Goal: Information Seeking & Learning: Learn about a topic

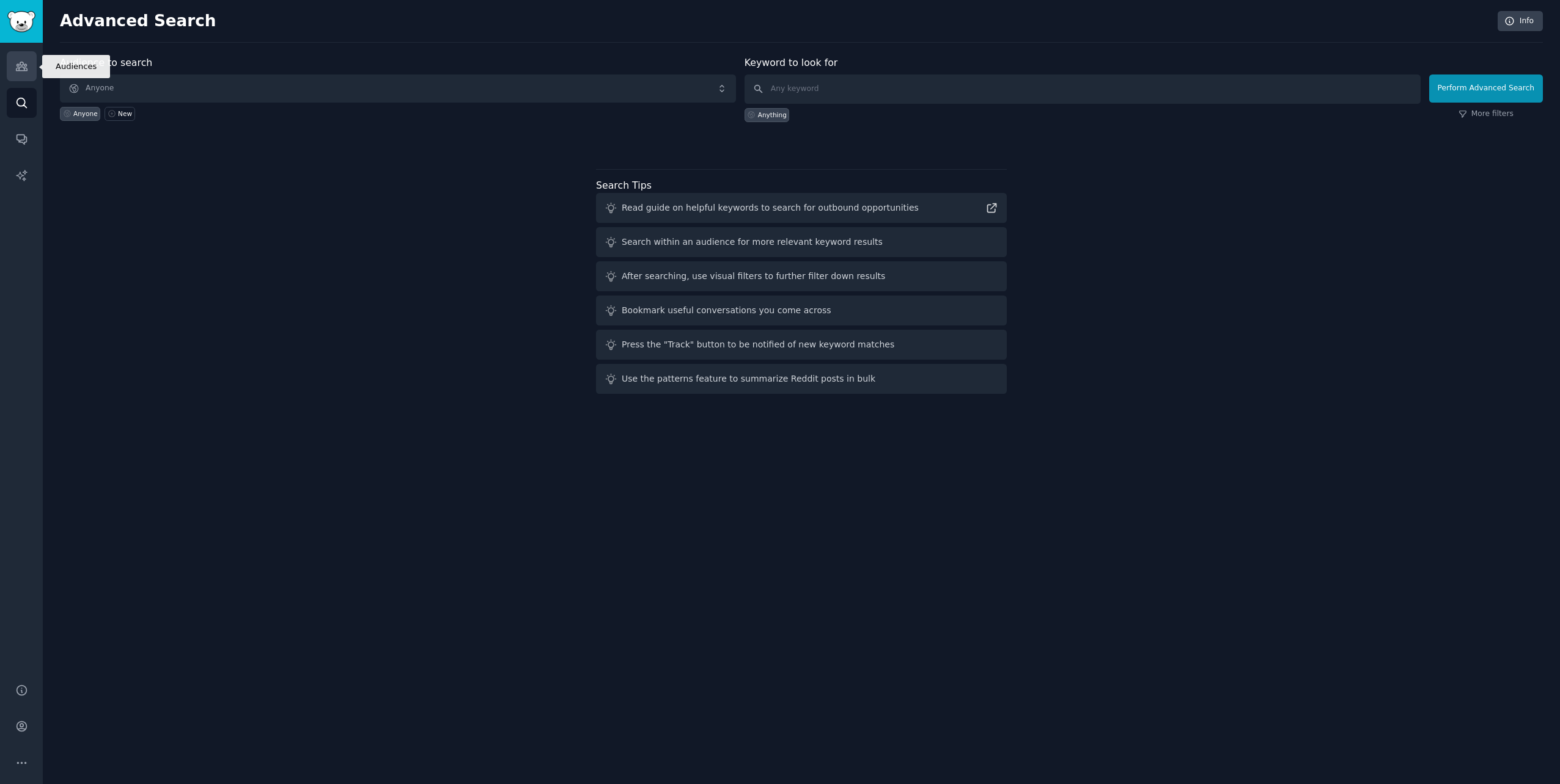
click at [26, 68] on icon "Sidebar" at bounding box center [22, 66] width 11 height 9
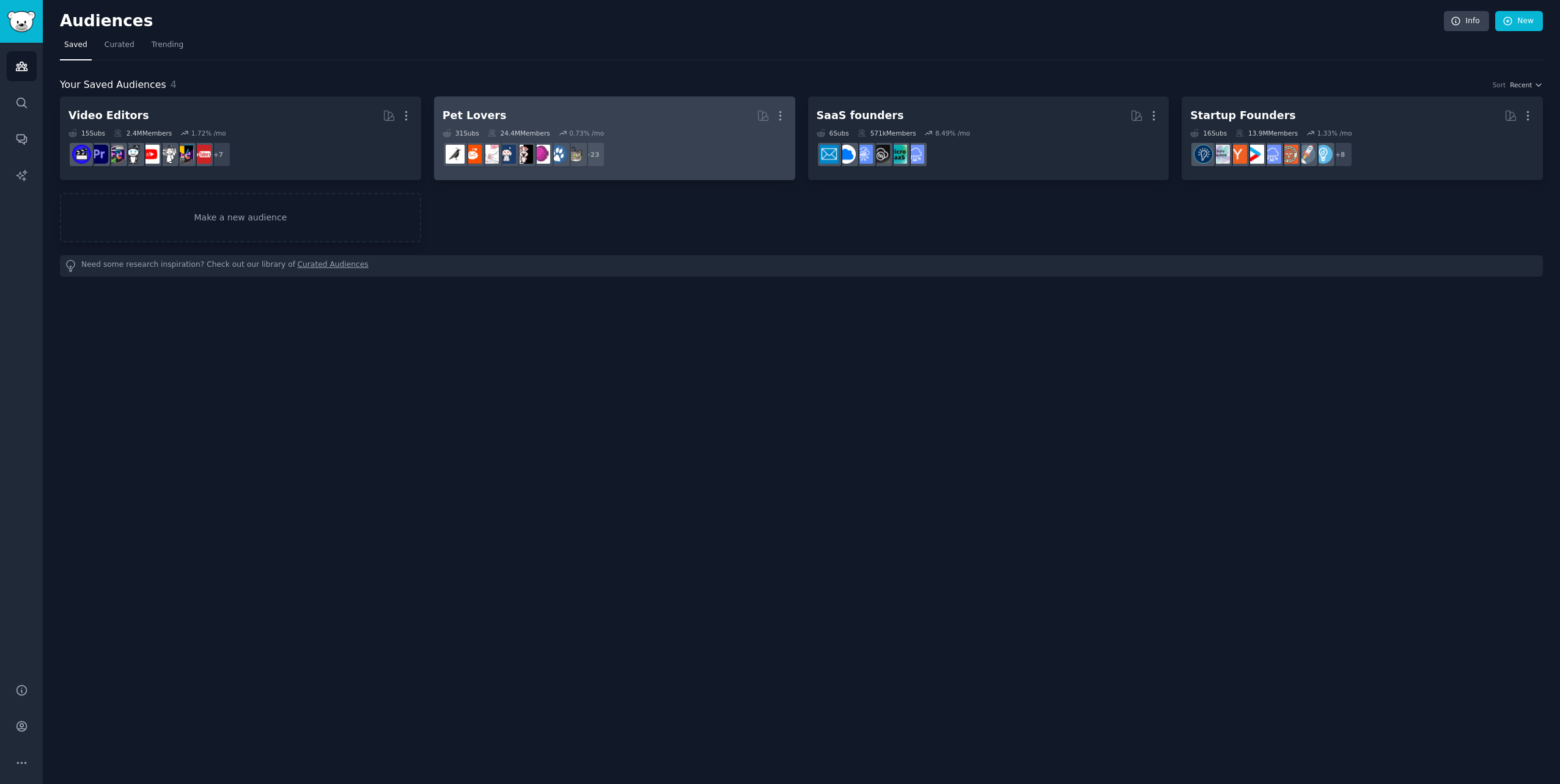
click at [697, 151] on dd "r/cats + 23" at bounding box center [614, 154] width 344 height 34
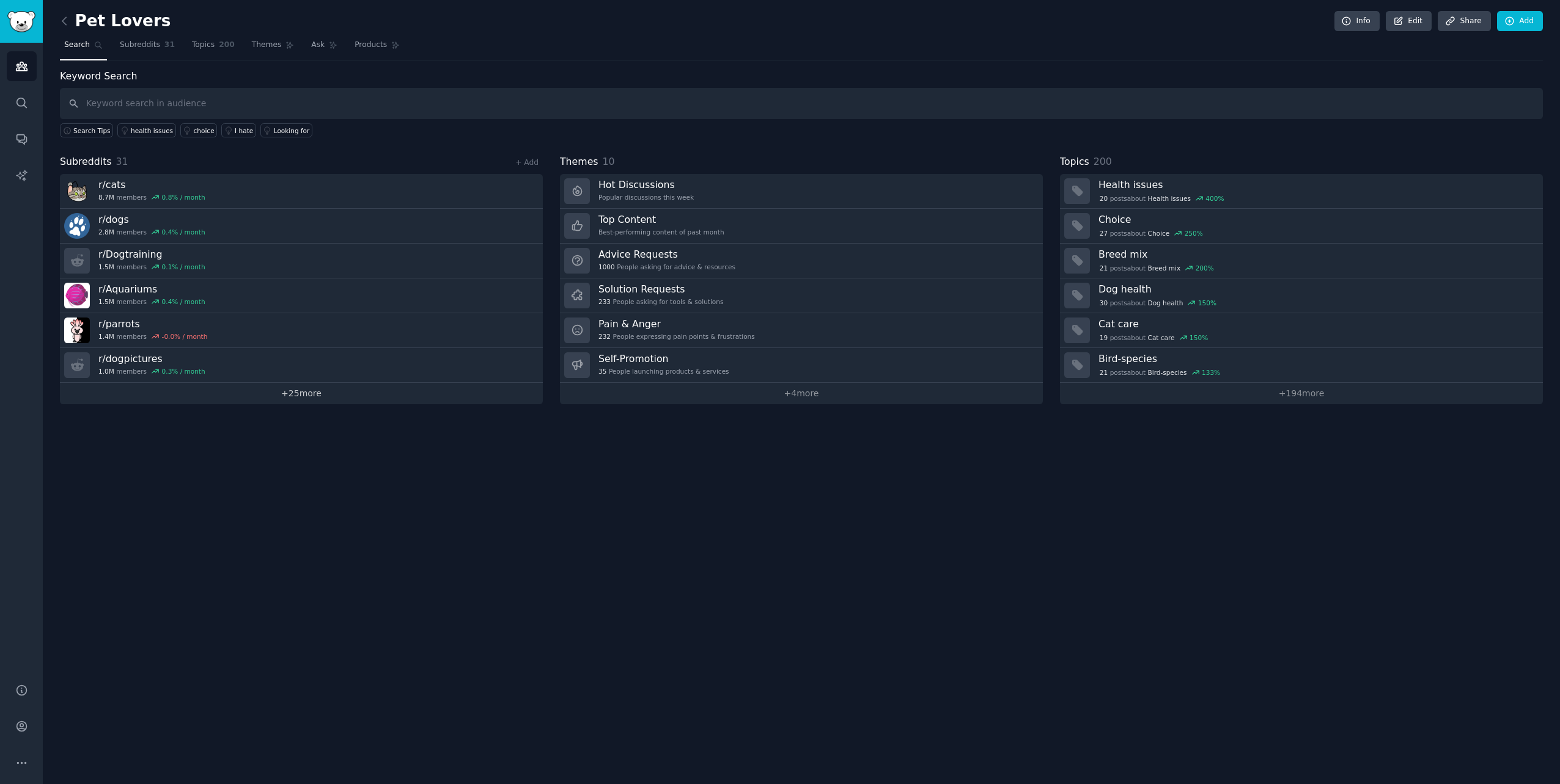
click at [300, 396] on link "+ 25 more" at bounding box center [302, 394] width 483 height 22
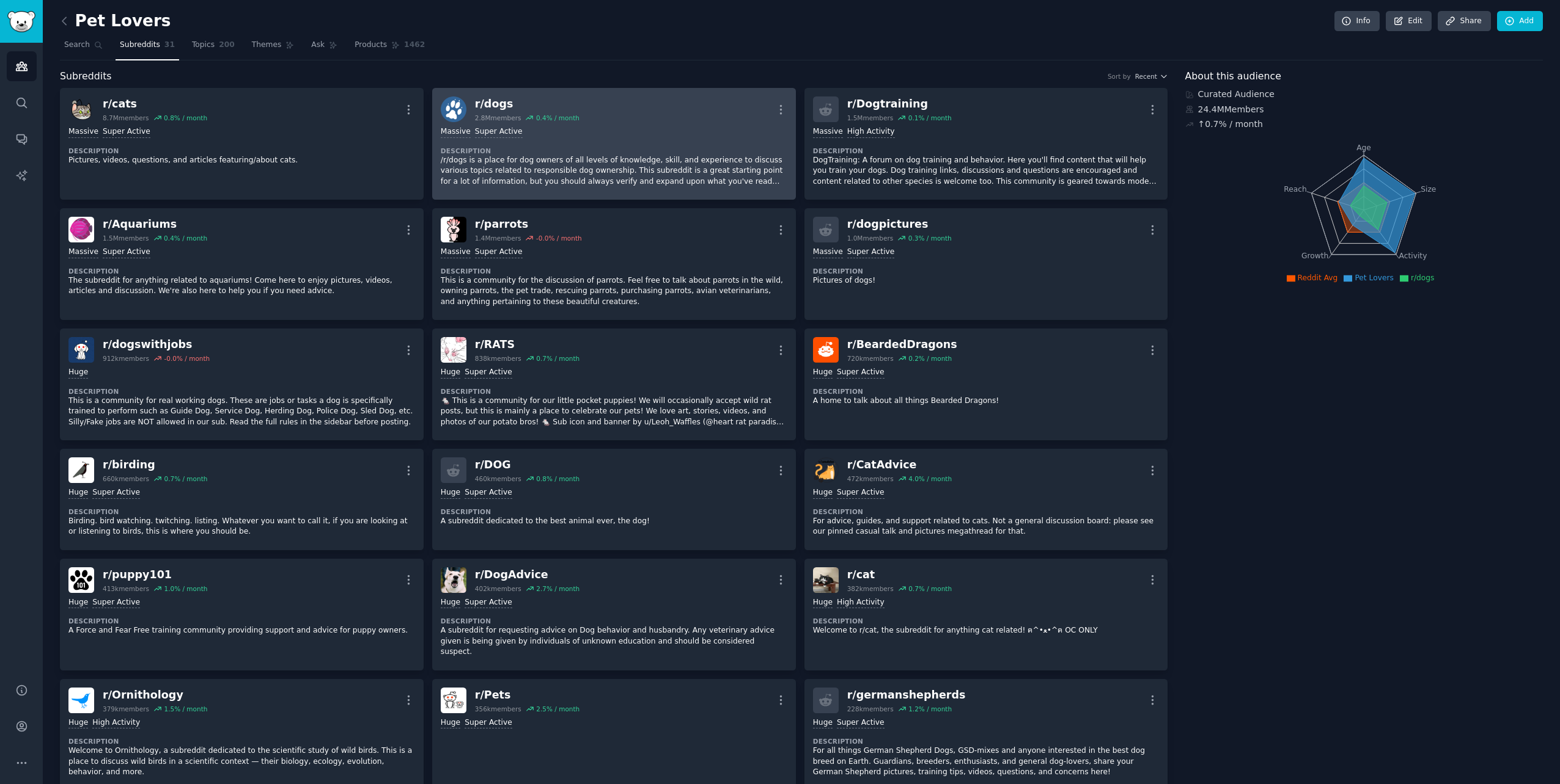
click at [504, 179] on p "/r/dogs is a place for dog owners of all levels of knowledge, skill, and experi…" at bounding box center [614, 171] width 346 height 32
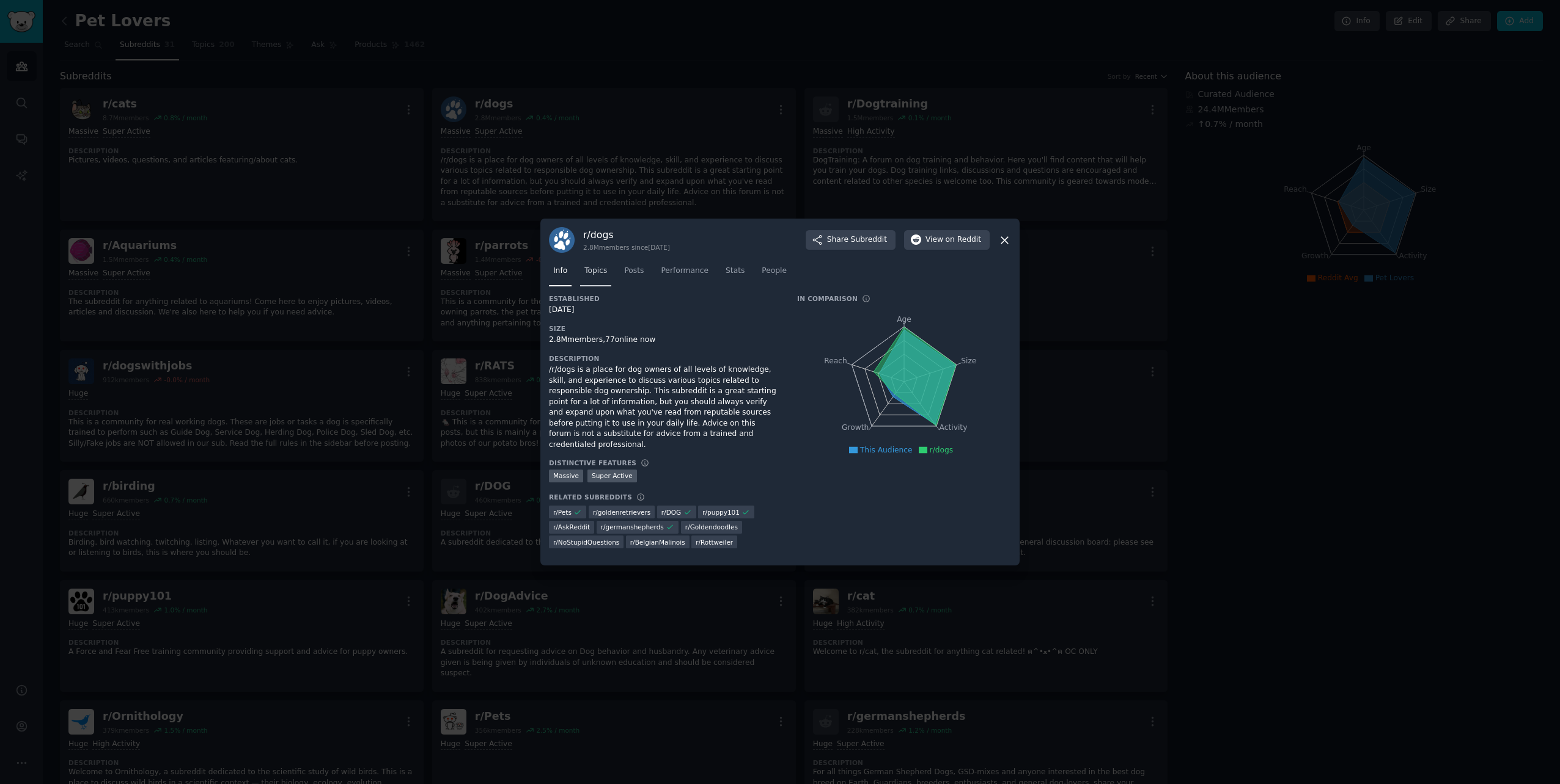
click at [597, 276] on span "Topics" at bounding box center [595, 271] width 22 height 11
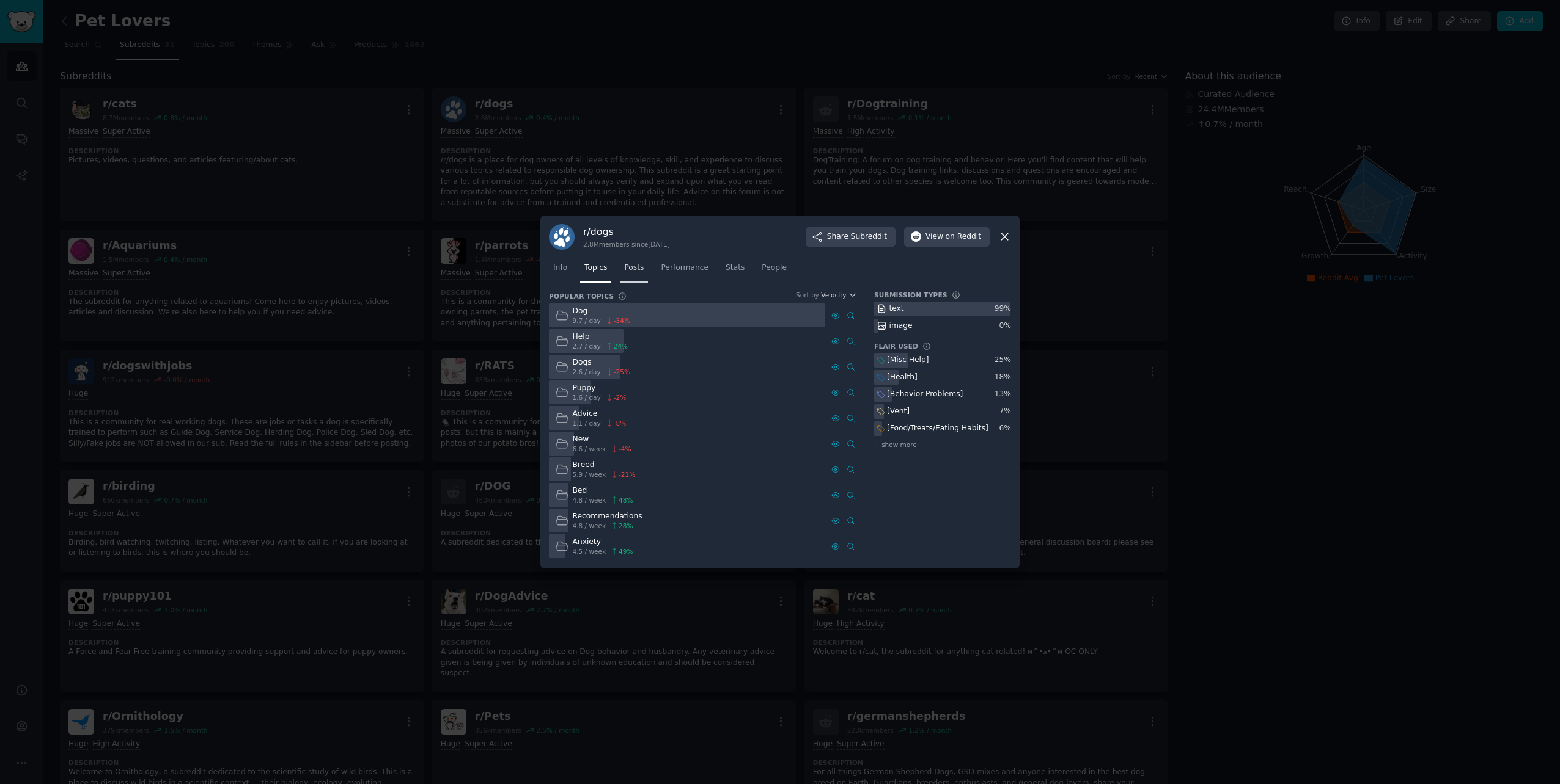
click at [631, 271] on span "Posts" at bounding box center [634, 268] width 20 height 11
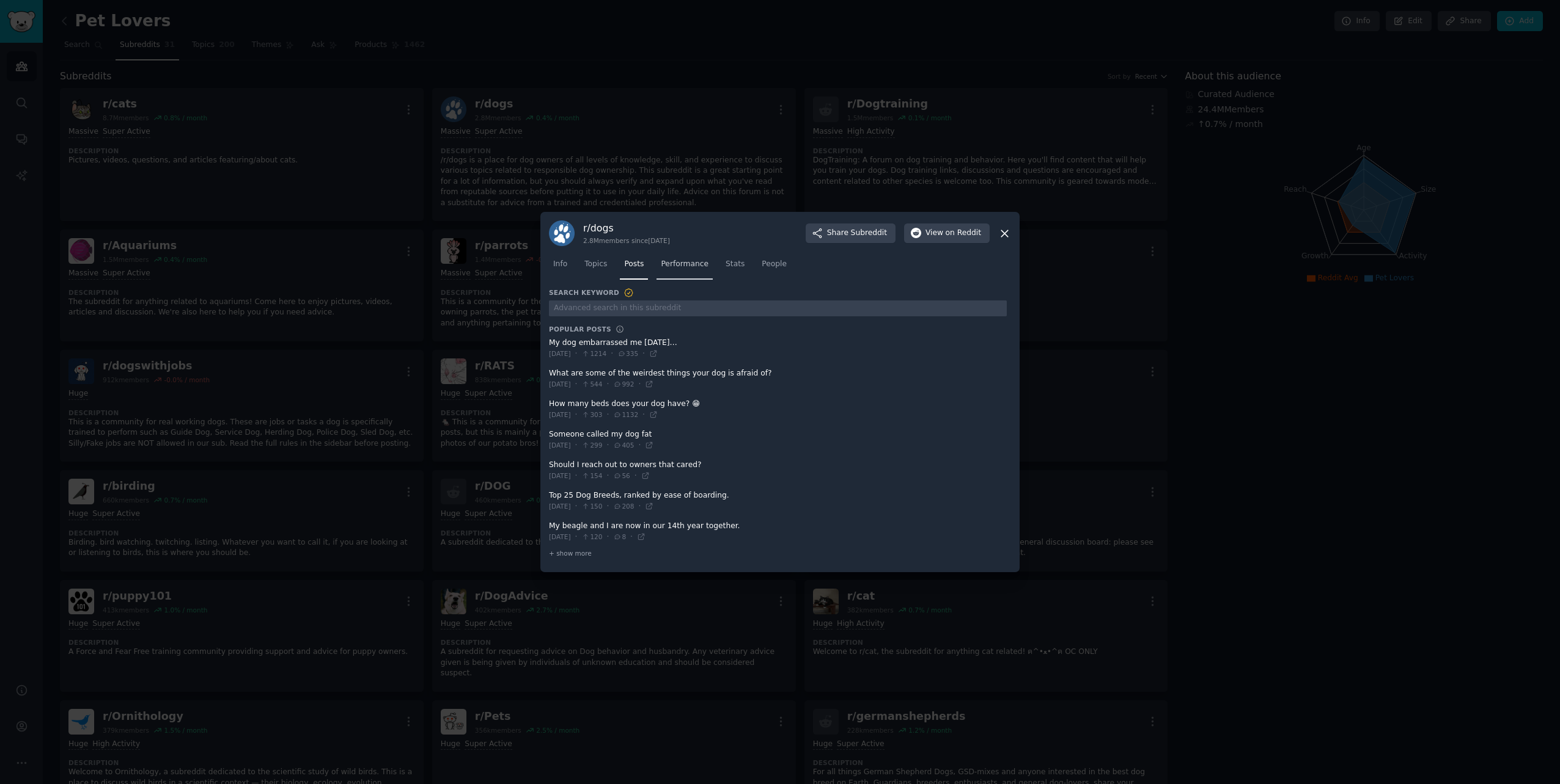
click at [670, 270] on span "Performance" at bounding box center [684, 265] width 48 height 11
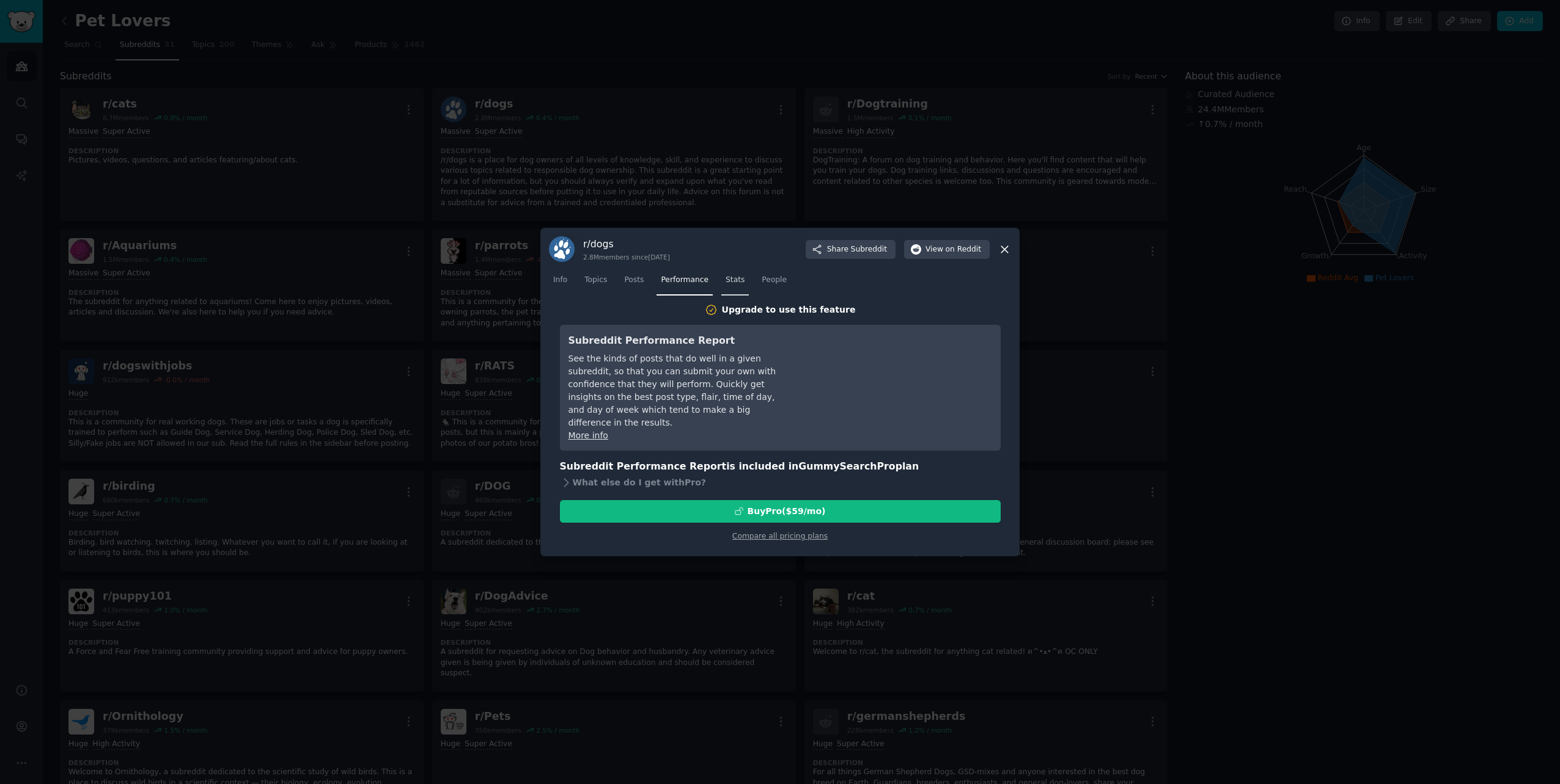
click at [721, 278] on link "Stats" at bounding box center [734, 283] width 28 height 25
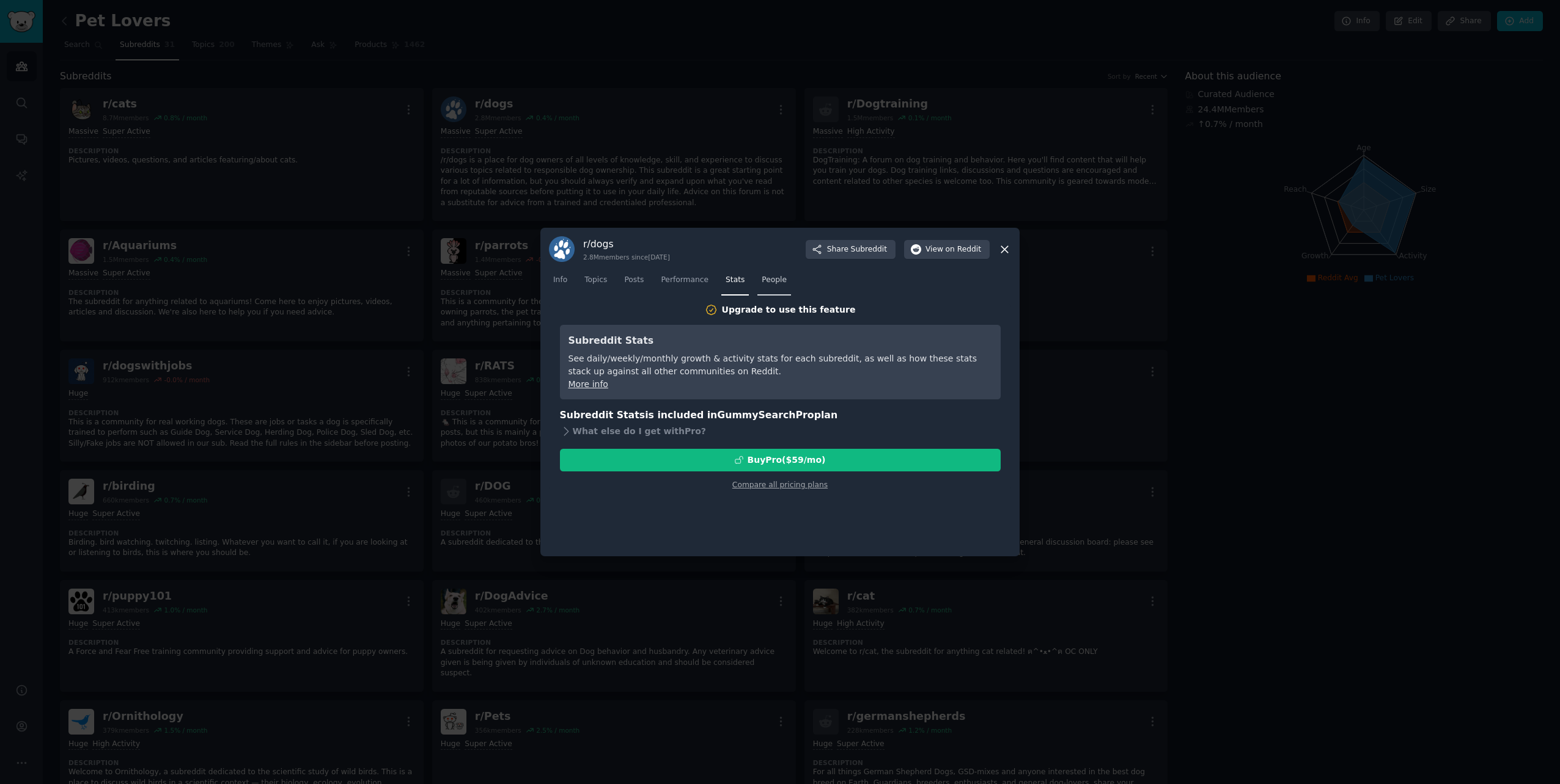
click at [761, 277] on span "People" at bounding box center [774, 280] width 25 height 11
click at [566, 277] on link "Info" at bounding box center [559, 283] width 22 height 25
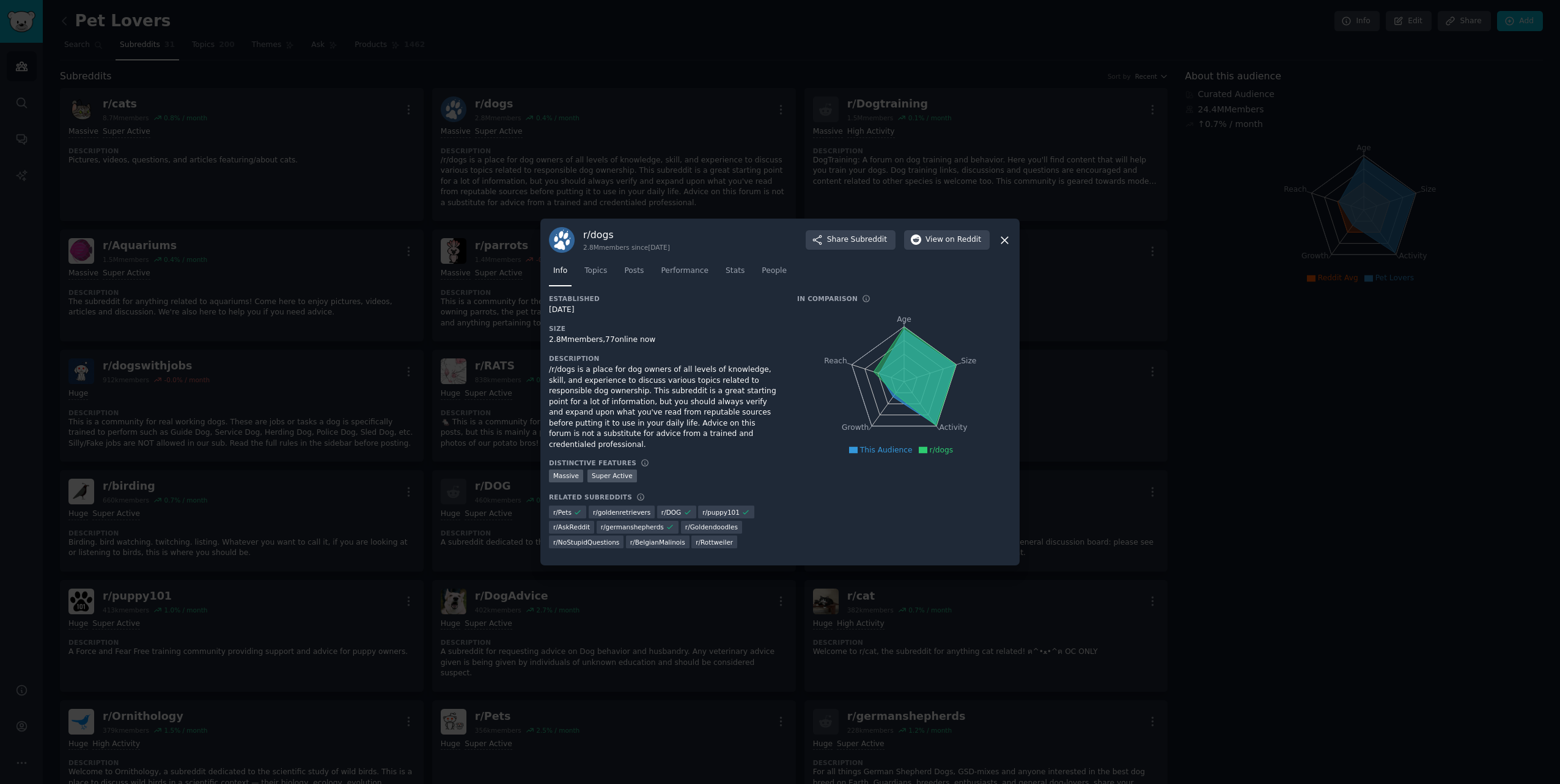
click at [1000, 243] on icon at bounding box center [1004, 240] width 13 height 13
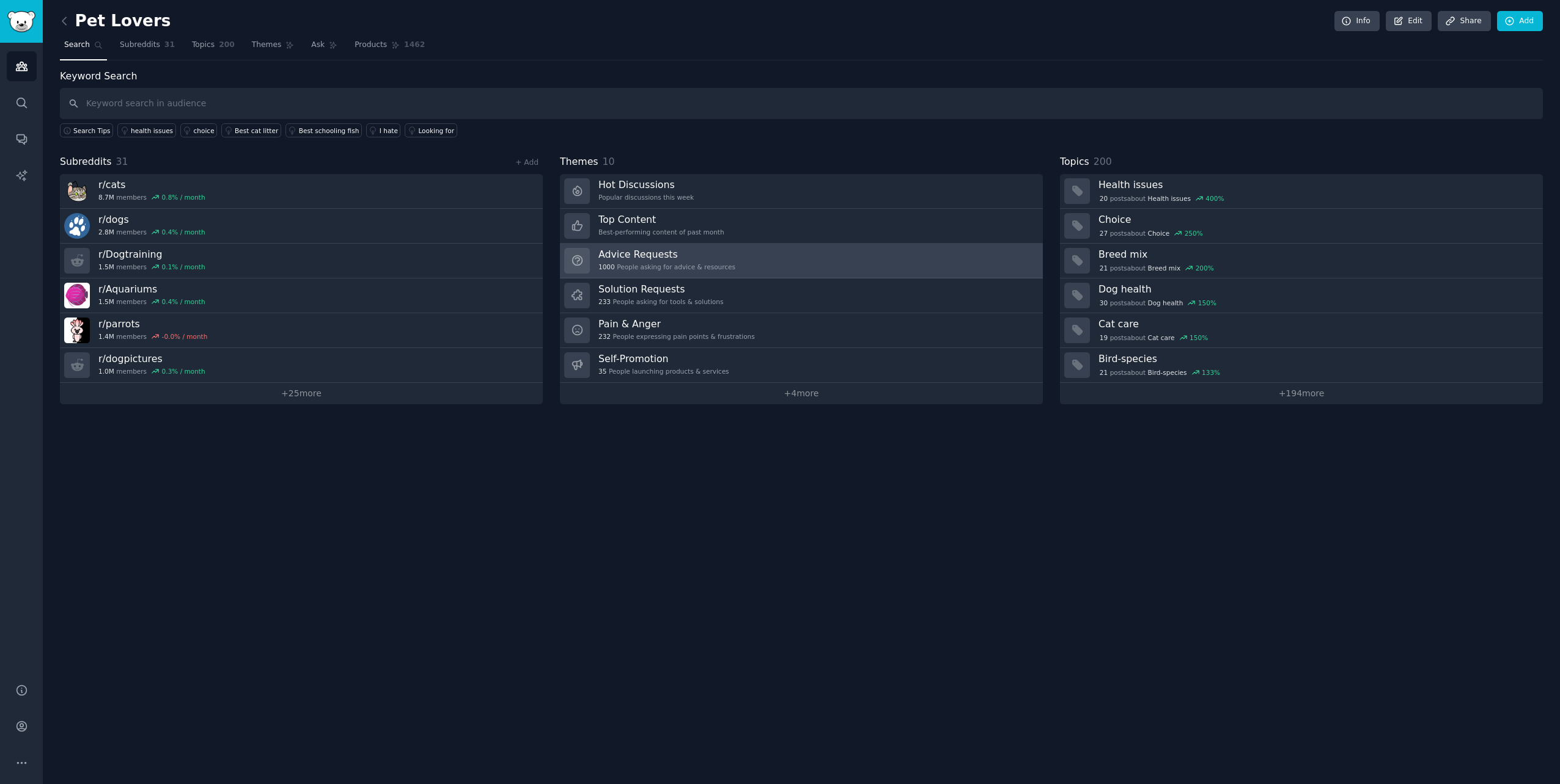
click at [675, 263] on div "1000 People asking for advice & resources" at bounding box center [667, 267] width 137 height 9
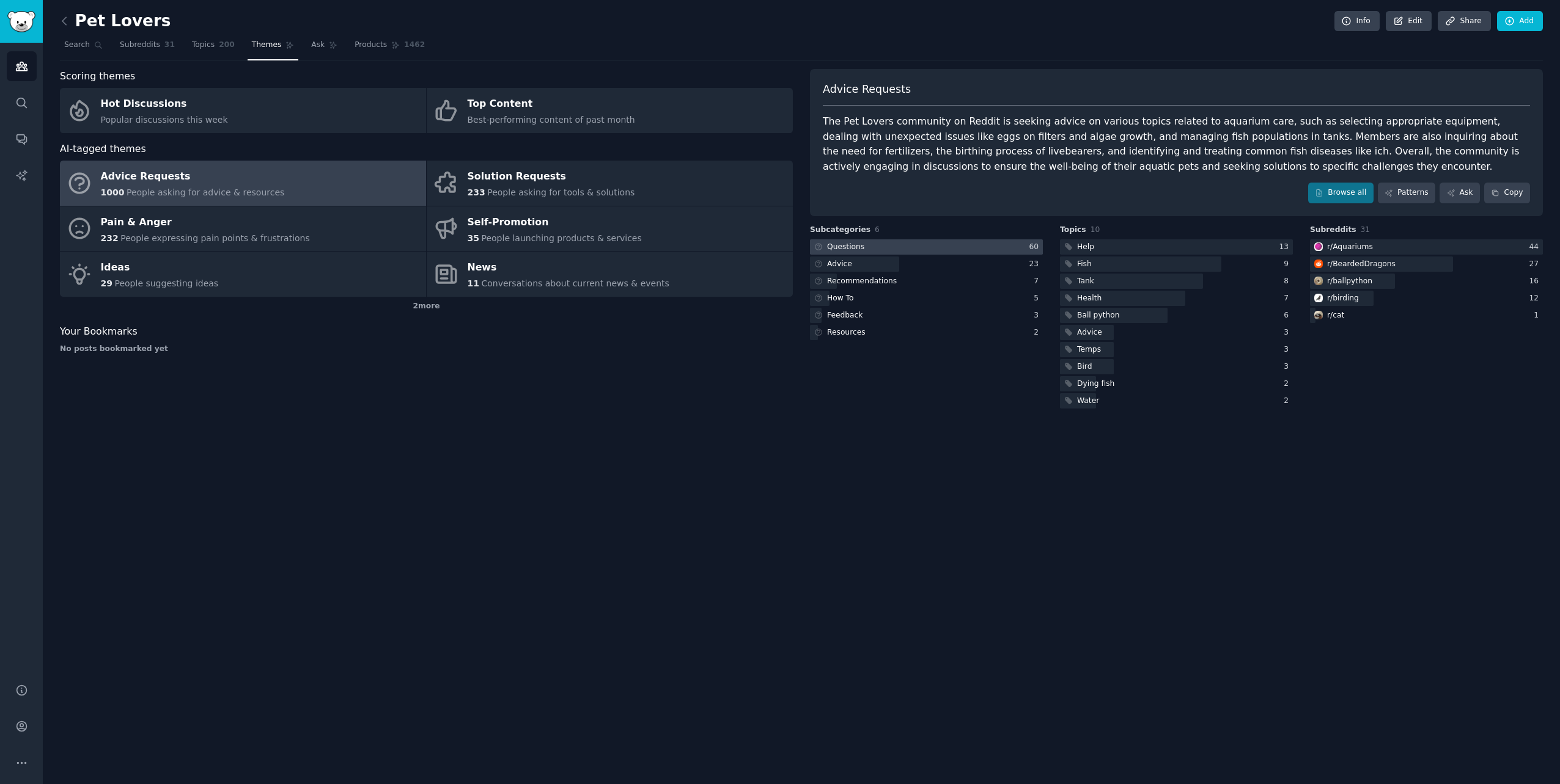
click at [859, 242] on div "Questions" at bounding box center [846, 248] width 38 height 11
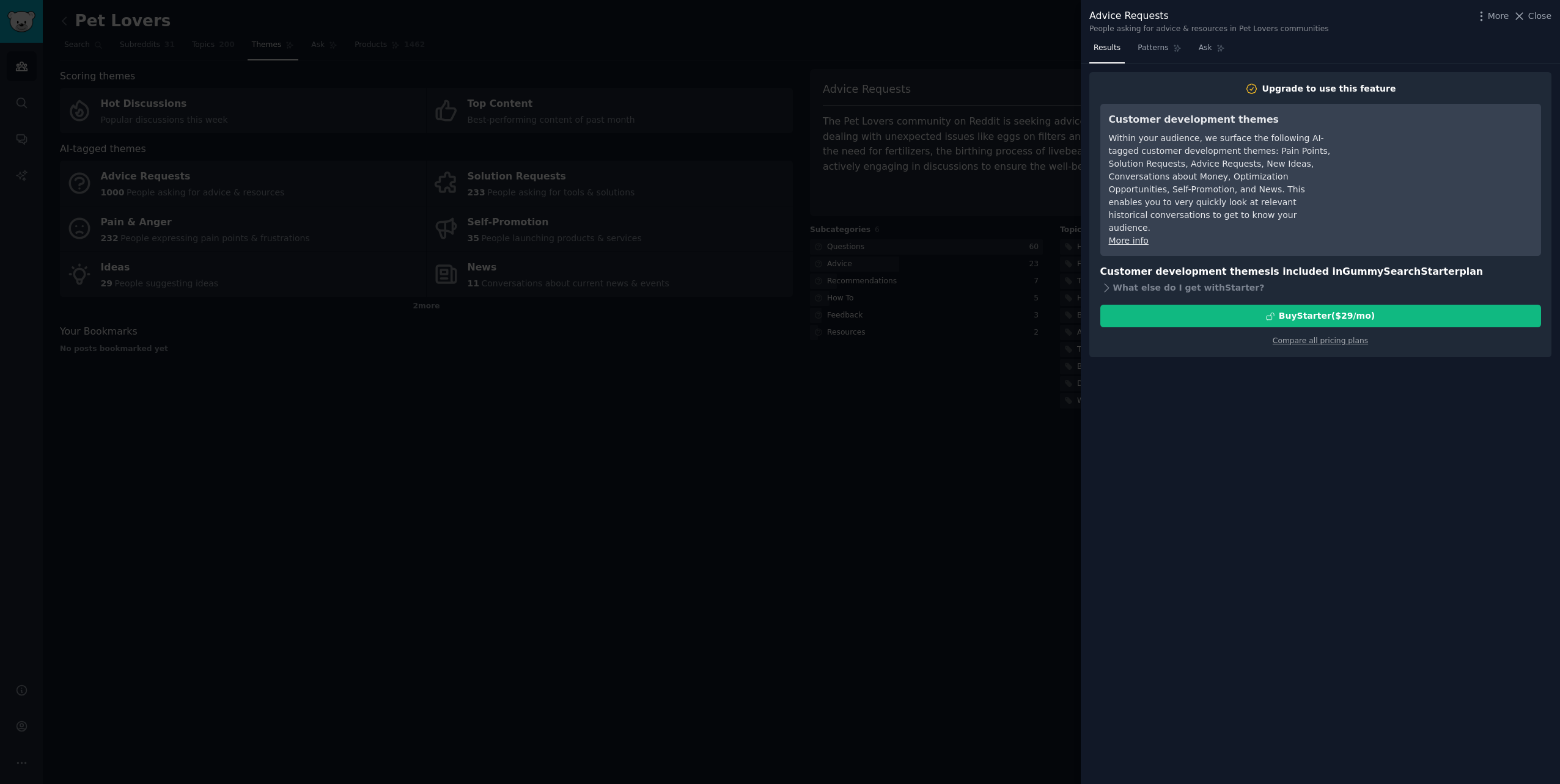
click at [558, 385] on div at bounding box center [780, 392] width 1560 height 784
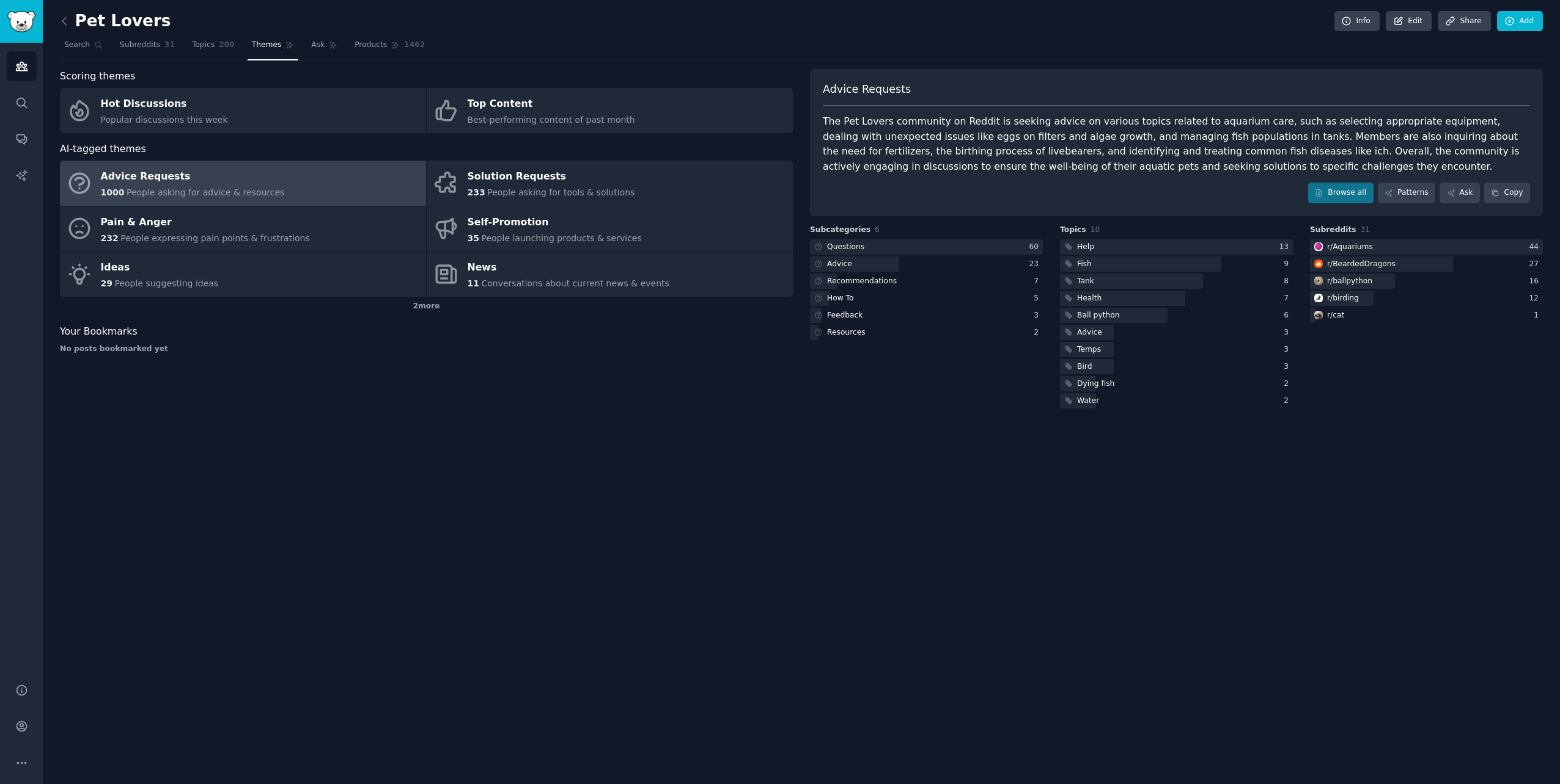
click at [166, 192] on span "People asking for advice & resources" at bounding box center [206, 192] width 158 height 10
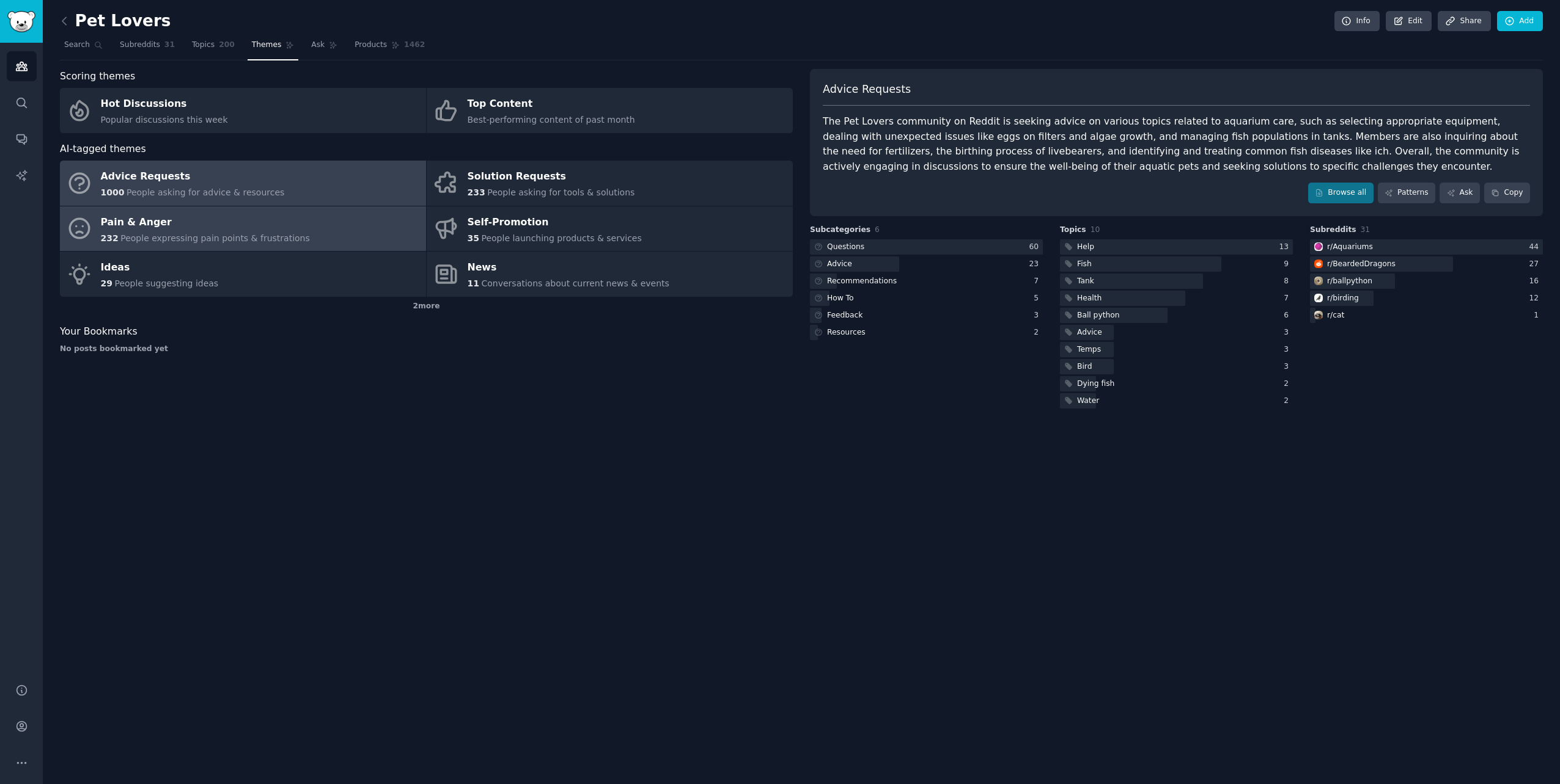
click at [170, 227] on div "Pain & Anger" at bounding box center [205, 222] width 209 height 20
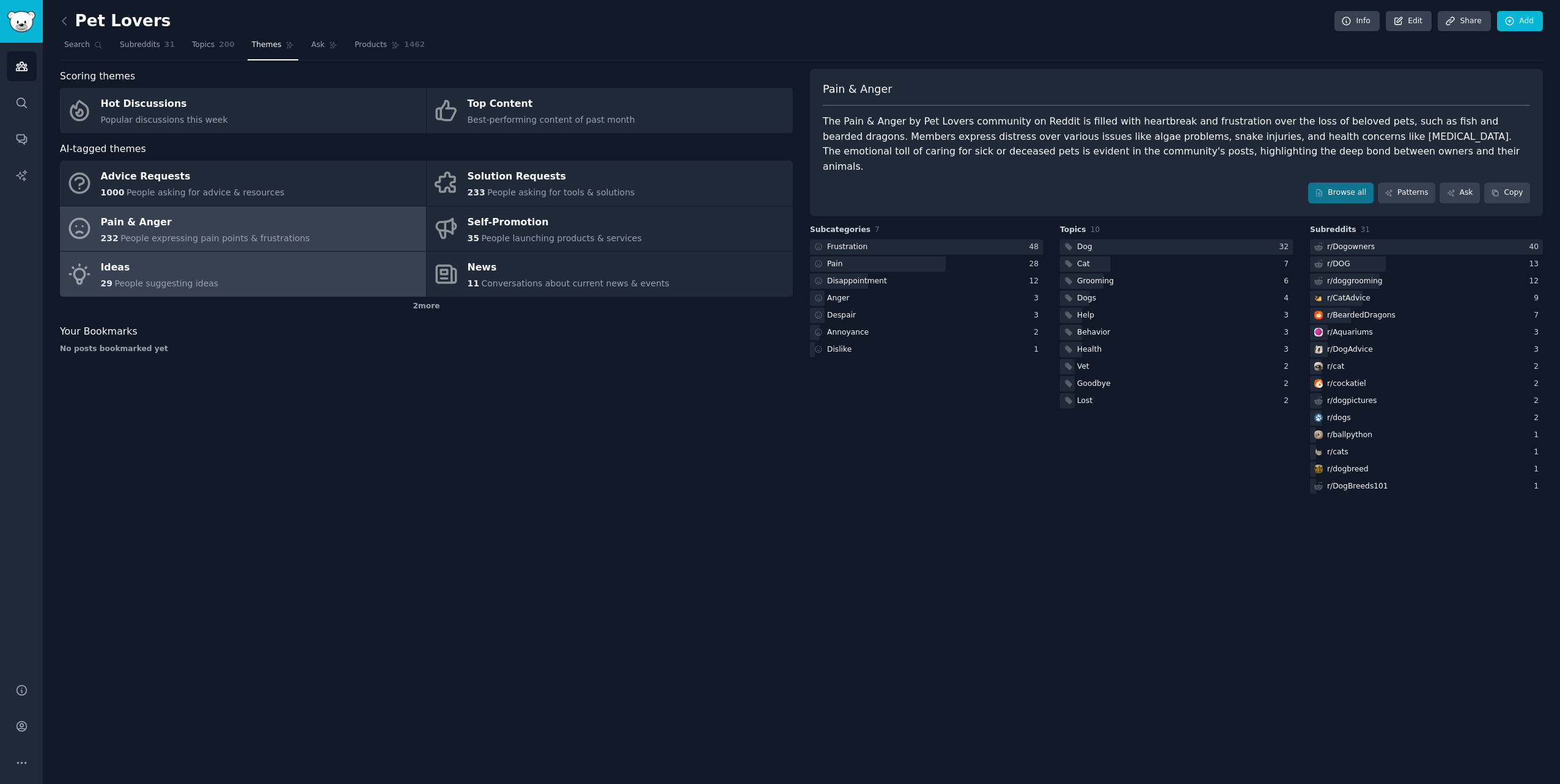
click at [162, 266] on div "Ideas" at bounding box center [159, 268] width 118 height 20
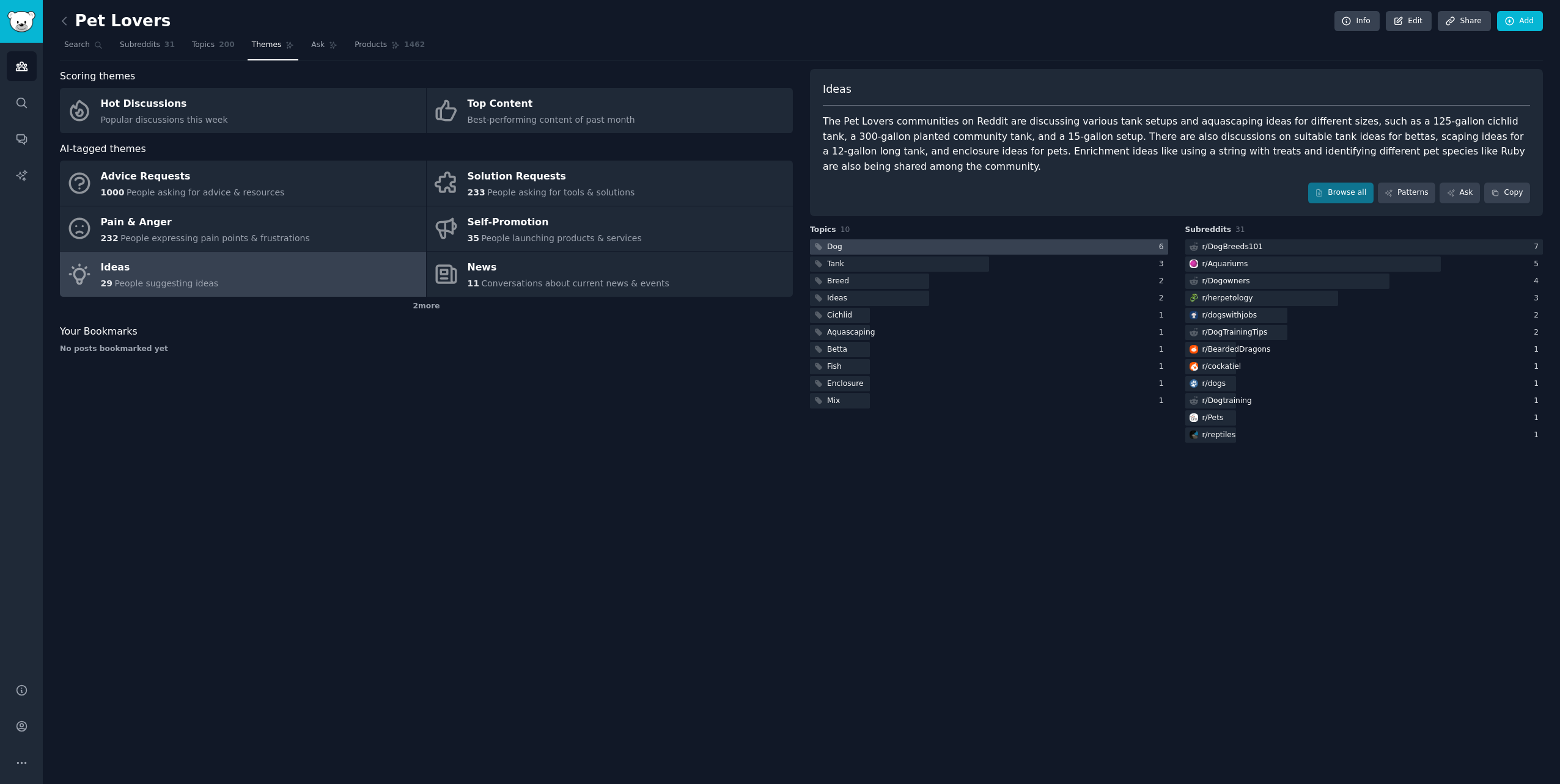
click at [851, 240] on div at bounding box center [988, 247] width 358 height 15
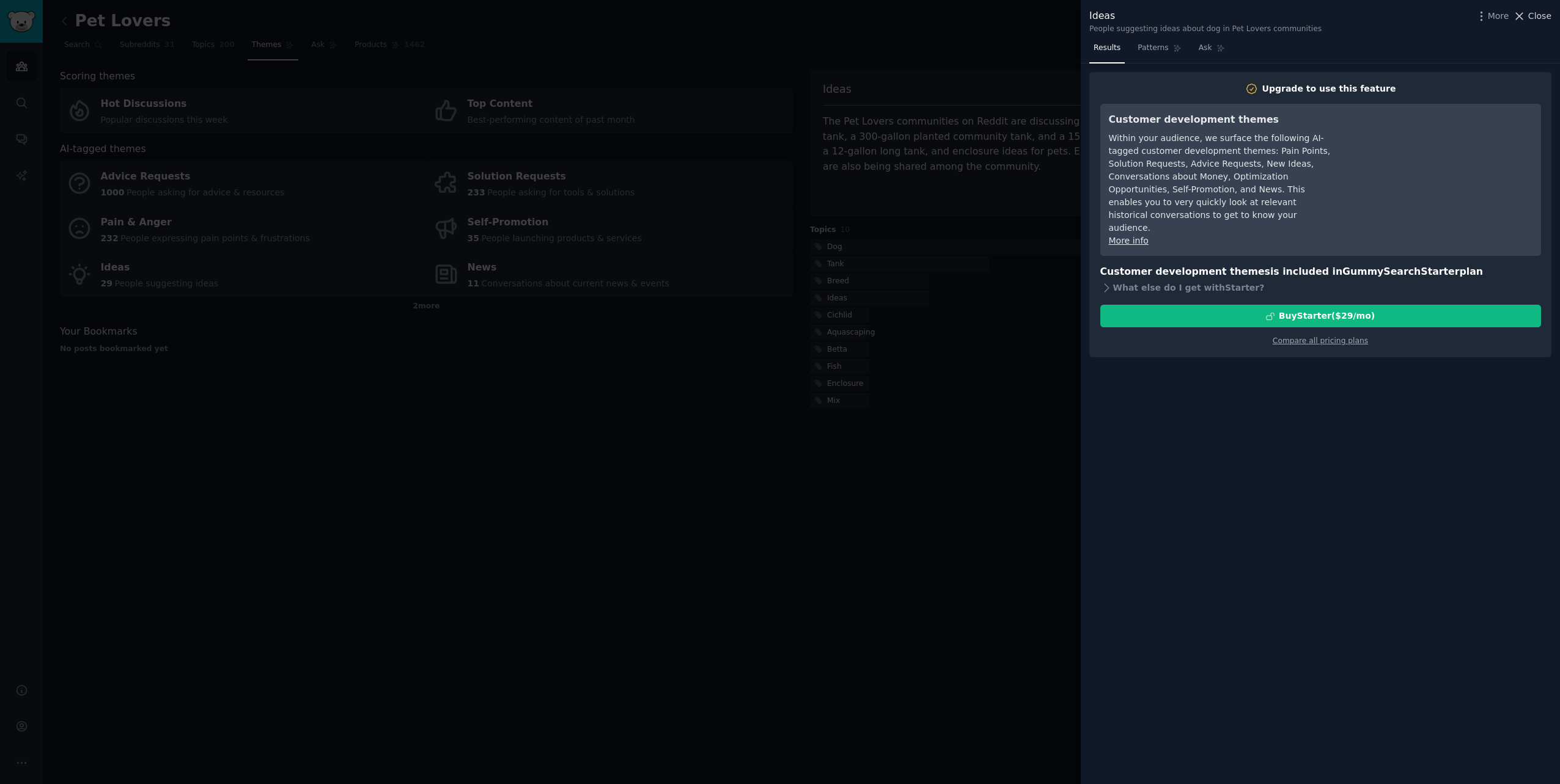
click at [1541, 13] on span "Close" at bounding box center [1539, 16] width 23 height 13
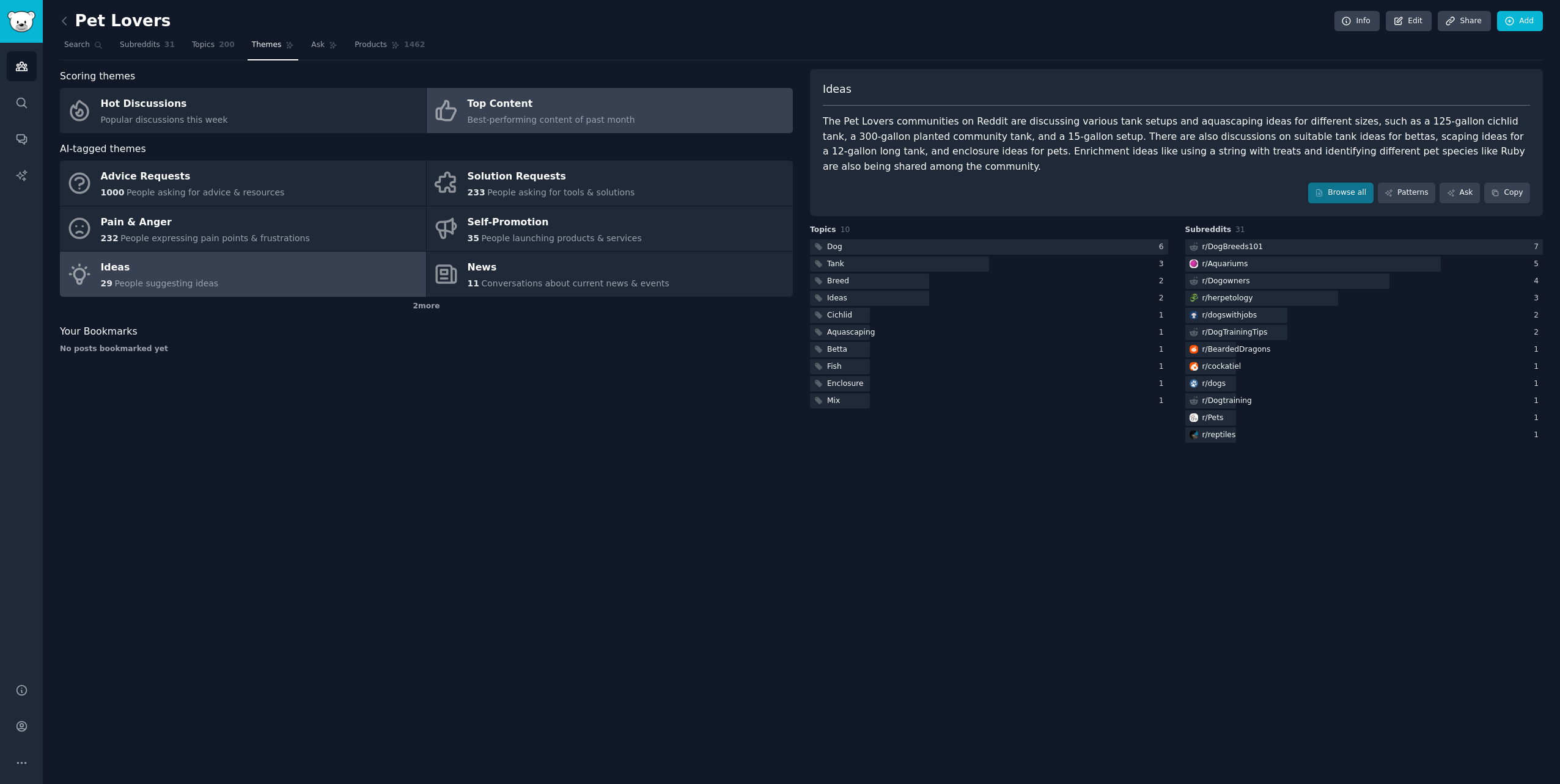
click at [524, 123] on span "Best-performing content of past month" at bounding box center [551, 119] width 168 height 10
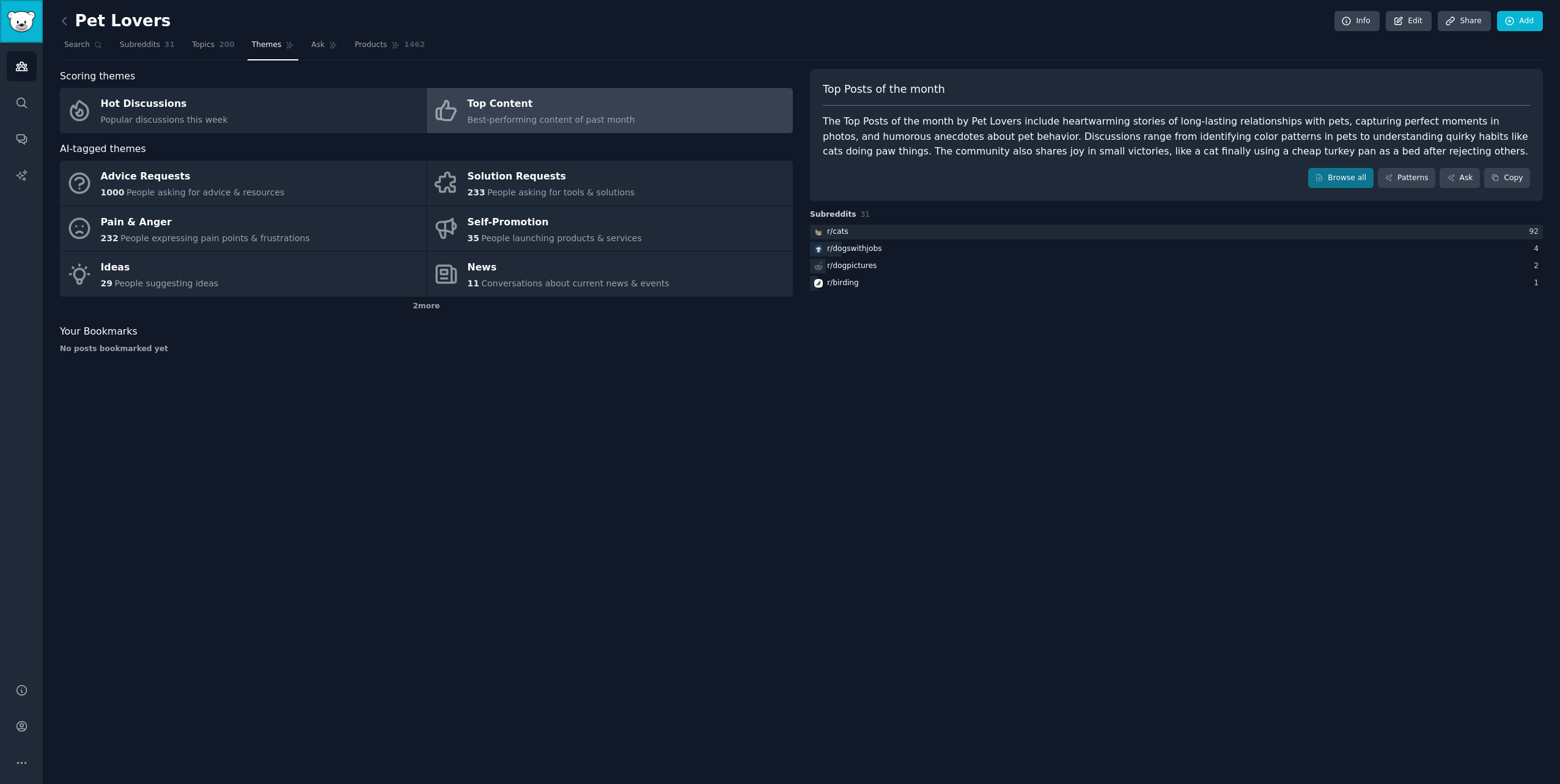
click at [28, 20] on img "Sidebar" at bounding box center [21, 22] width 28 height 22
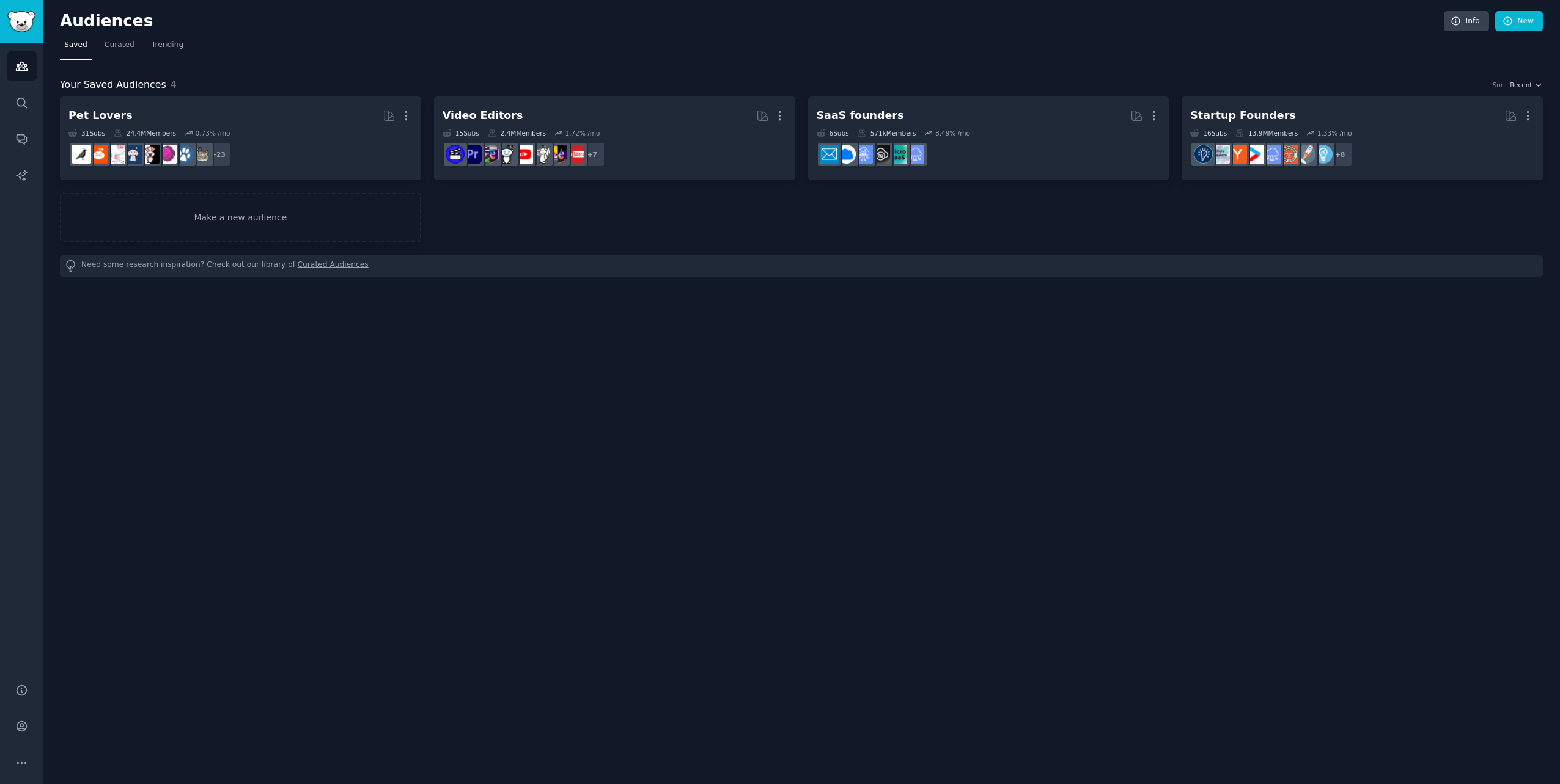
click at [298, 263] on link "Curated Audiences" at bounding box center [333, 266] width 71 height 13
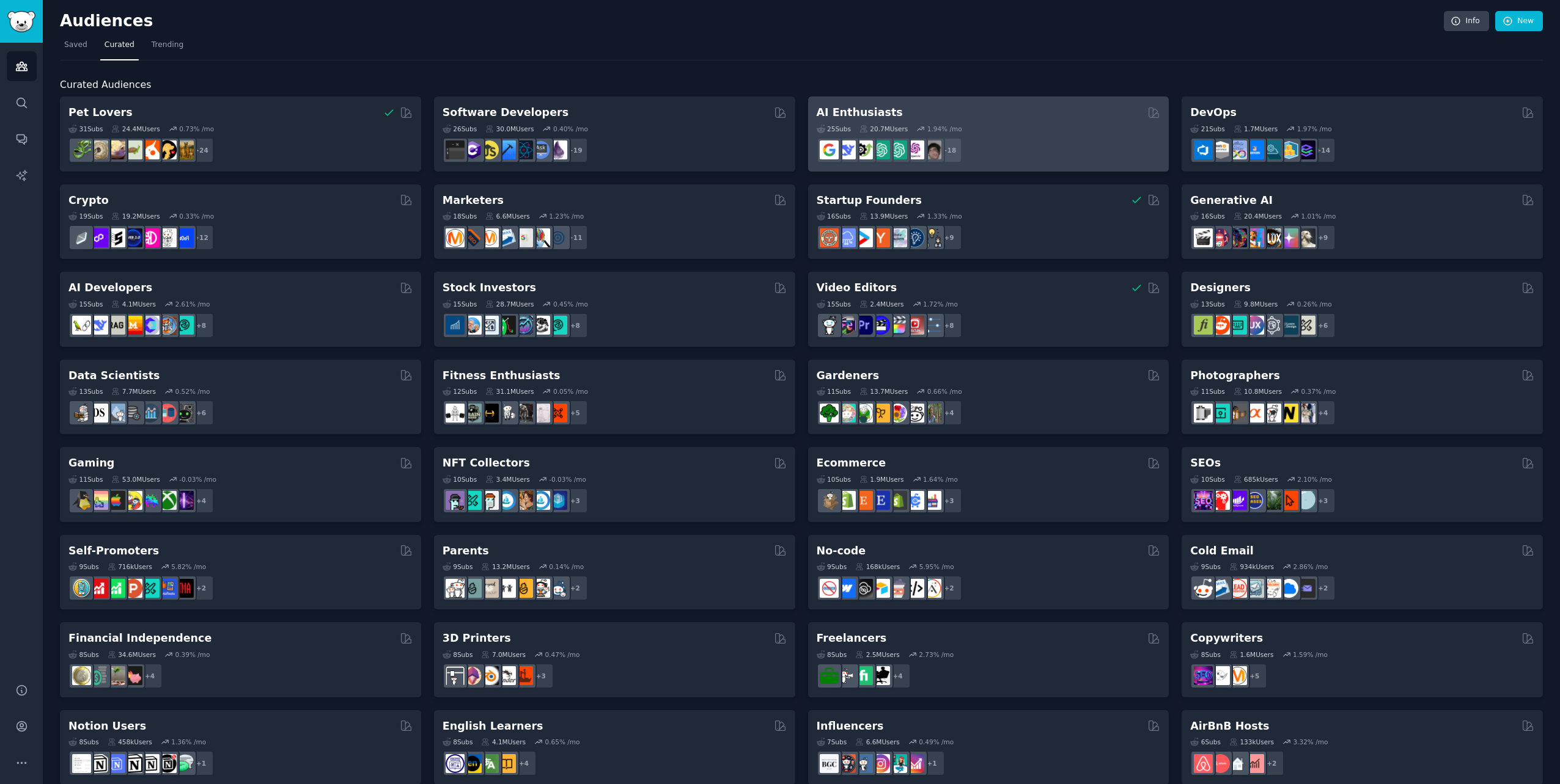
click at [1018, 125] on div "25 Sub s 20.7M Users 1.94 % /mo" at bounding box center [988, 129] width 344 height 9
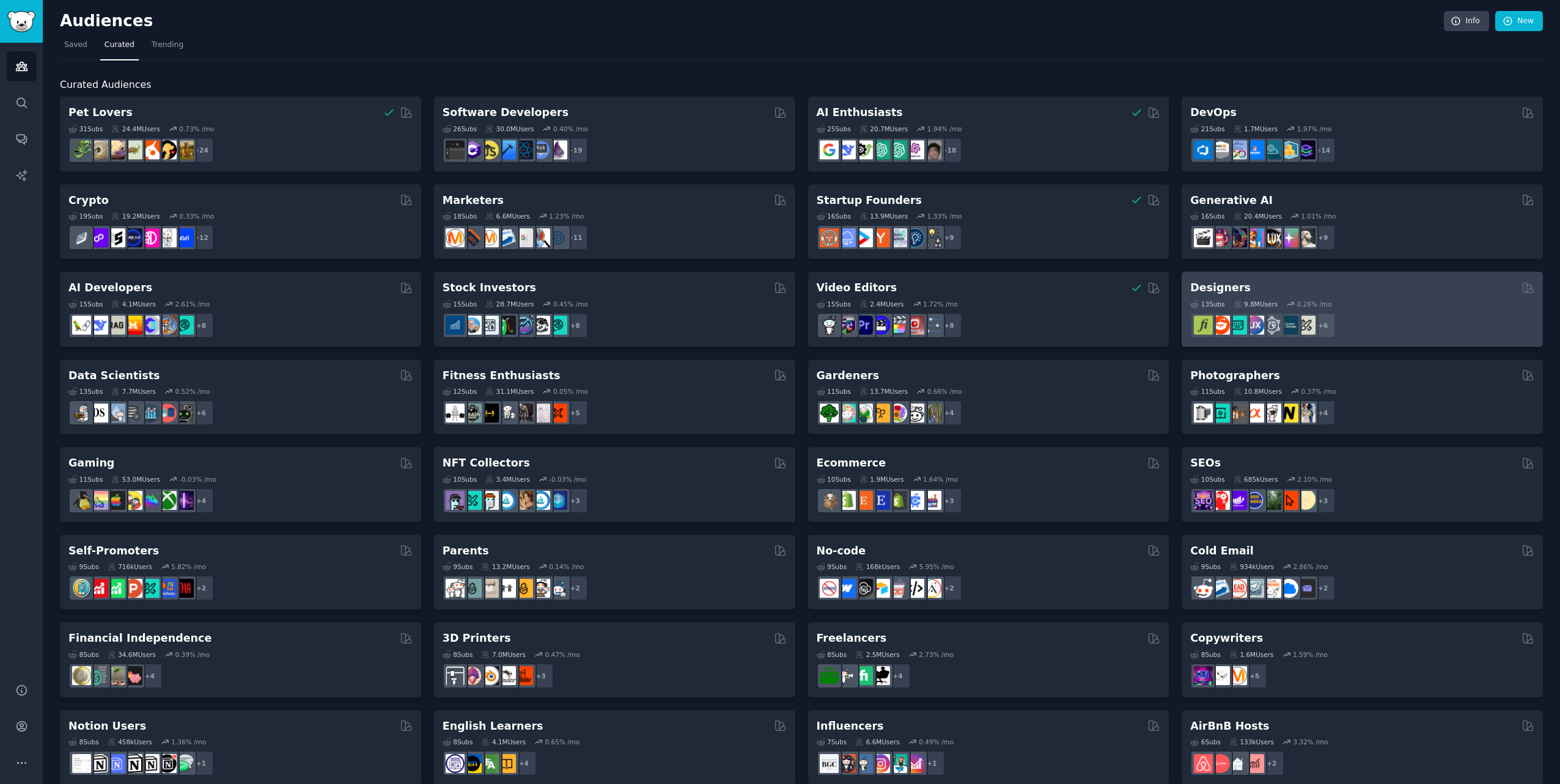
click at [1443, 304] on div "13 Sub s 9.8M Users 0.26 % /mo" at bounding box center [1362, 304] width 344 height 9
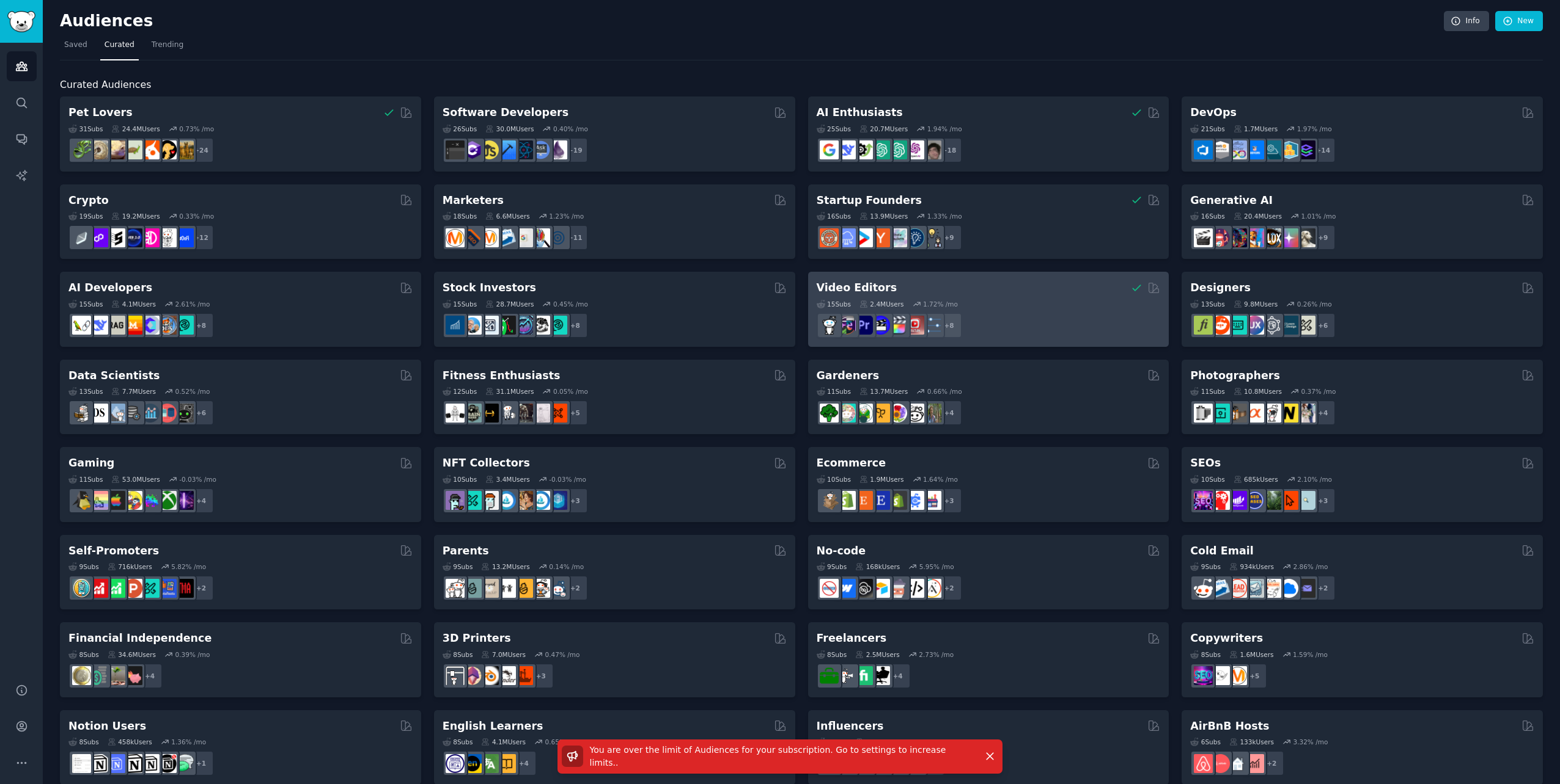
click at [1021, 314] on div "+ 8" at bounding box center [988, 326] width 344 height 26
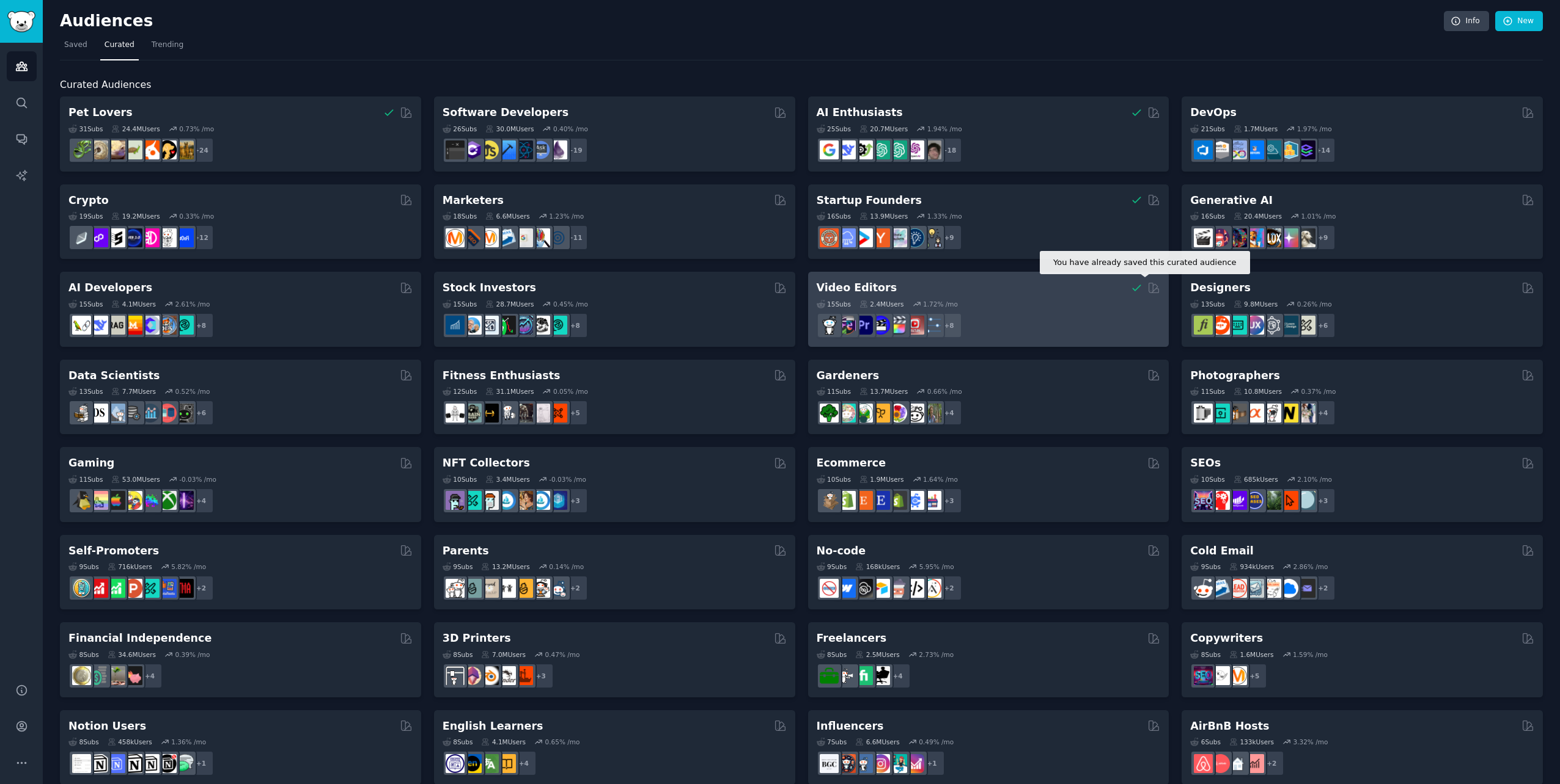
click at [1137, 286] on icon at bounding box center [1136, 288] width 13 height 13
click at [1149, 289] on icon at bounding box center [1153, 288] width 13 height 13
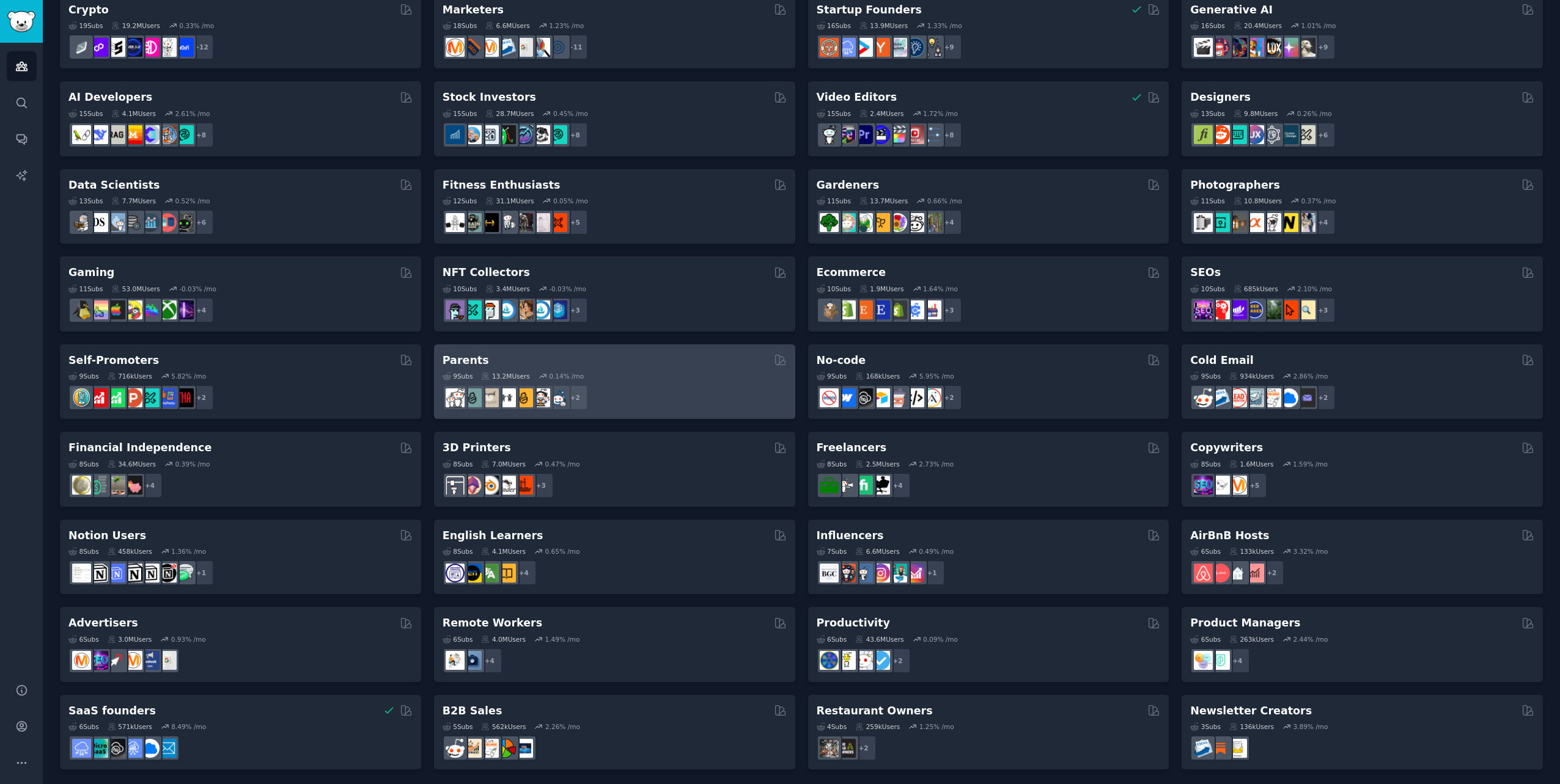
scroll to position [192, 0]
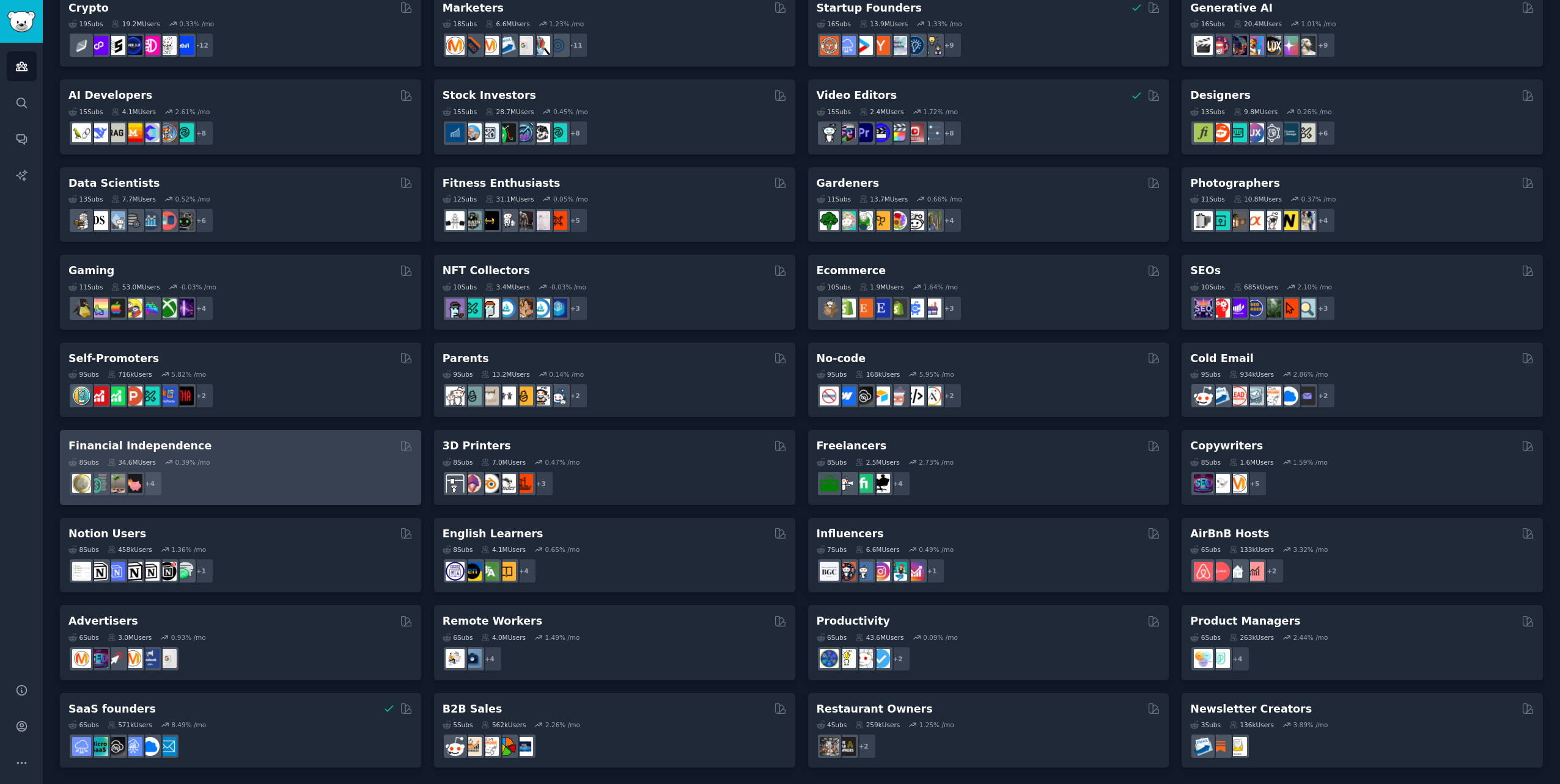
click at [303, 458] on div "8 Sub s 34.6M Users 0.39 % /mo" at bounding box center [240, 463] width 344 height 9
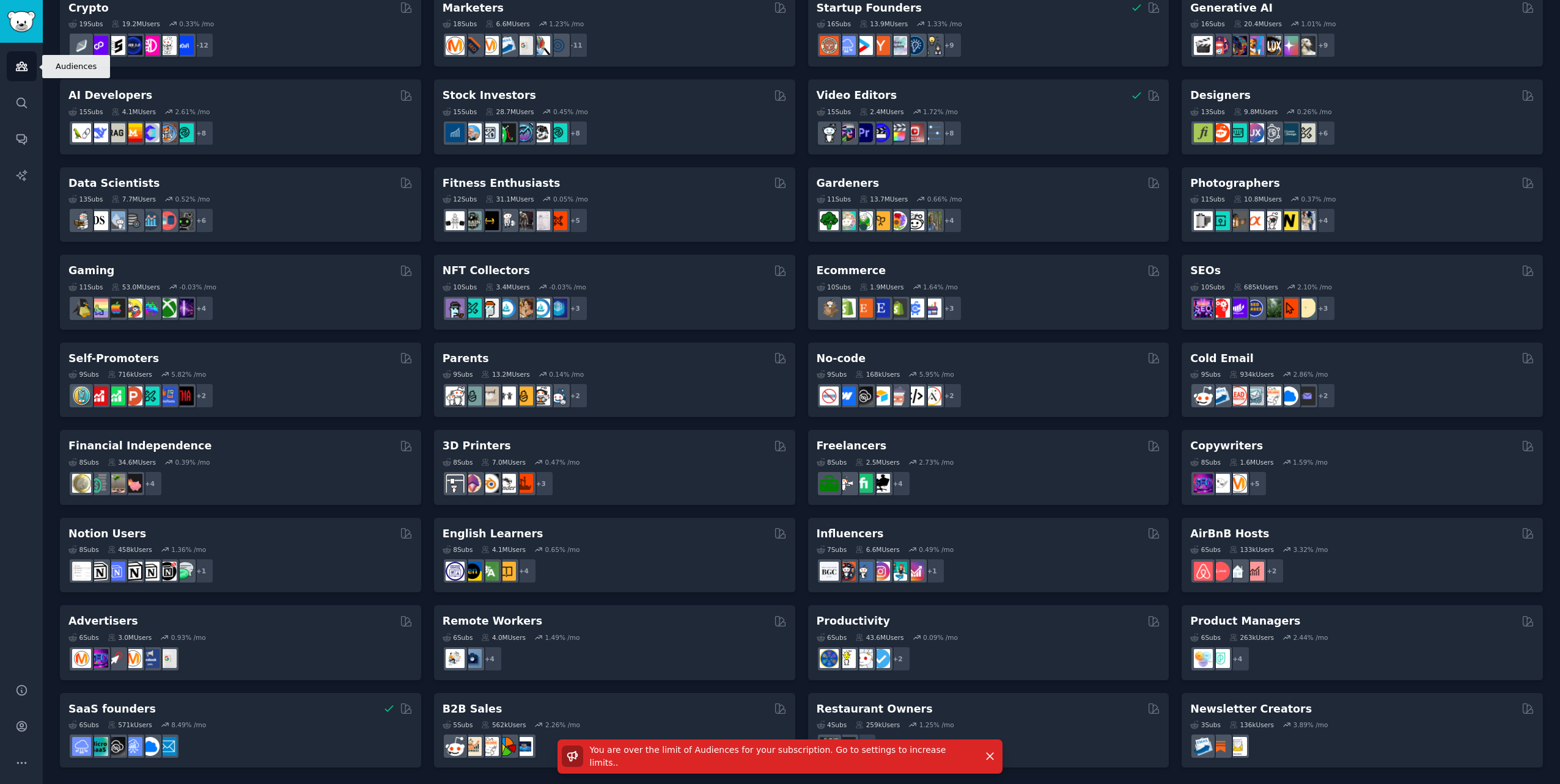
click at [22, 67] on icon "Sidebar" at bounding box center [22, 66] width 11 height 9
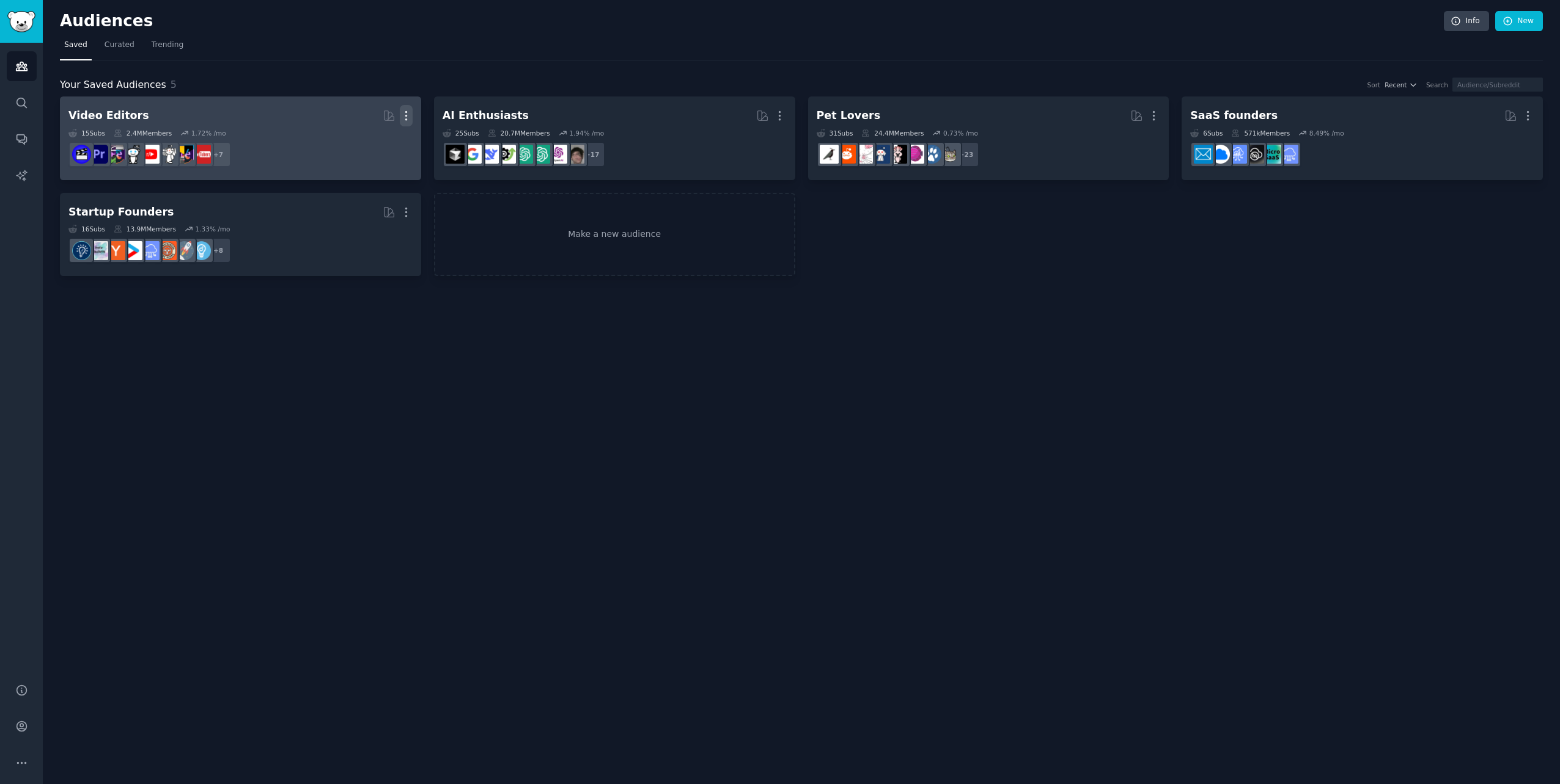
click at [410, 112] on icon "button" at bounding box center [406, 116] width 13 height 13
click at [381, 137] on p "Delete" at bounding box center [372, 141] width 28 height 13
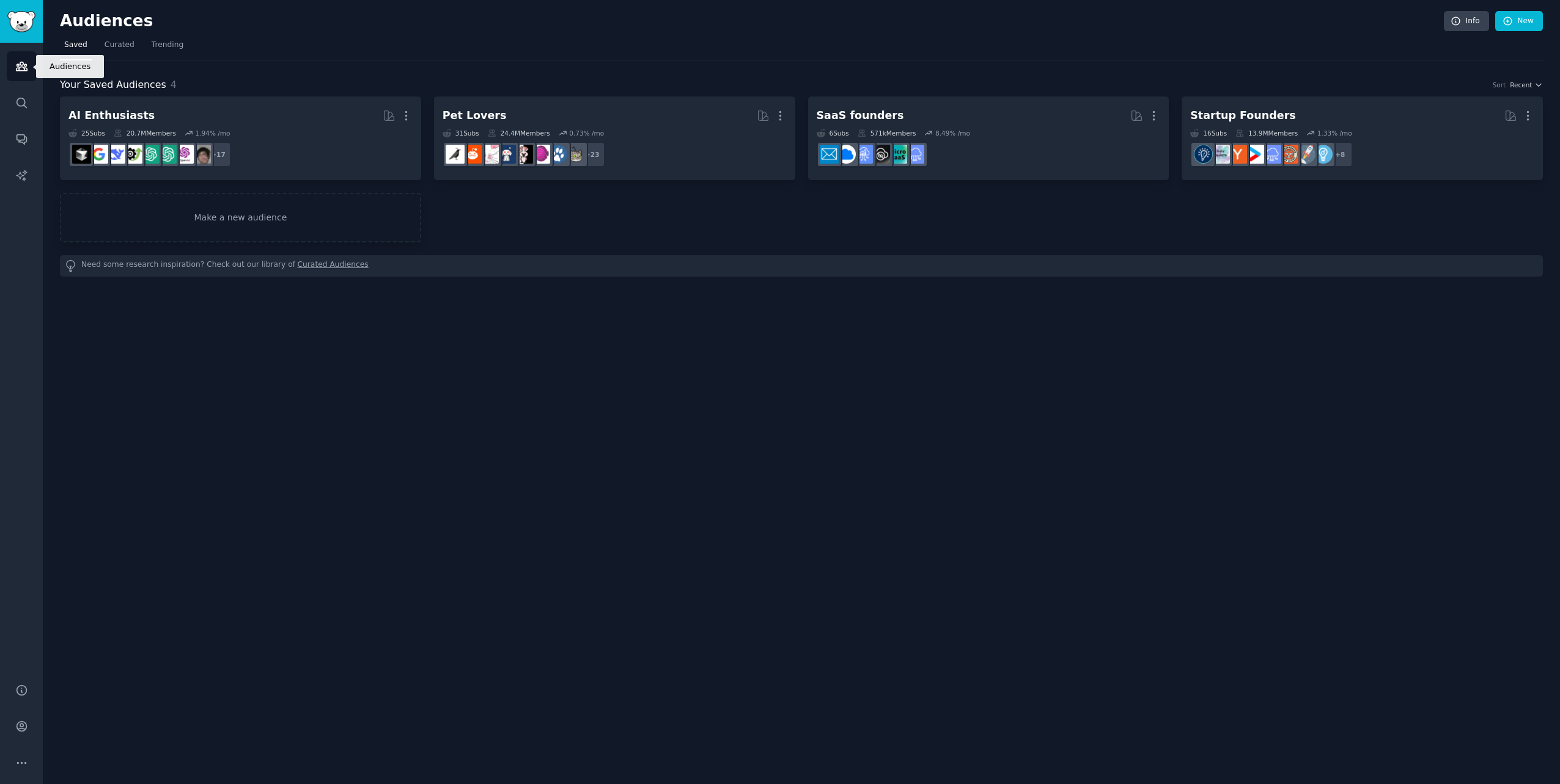
click at [23, 67] on icon "Sidebar" at bounding box center [22, 66] width 11 height 9
click at [23, 15] on img "Sidebar" at bounding box center [21, 22] width 28 height 22
click at [26, 25] on img "Sidebar" at bounding box center [21, 22] width 28 height 22
click at [307, 263] on link "Curated Audiences" at bounding box center [333, 266] width 71 height 13
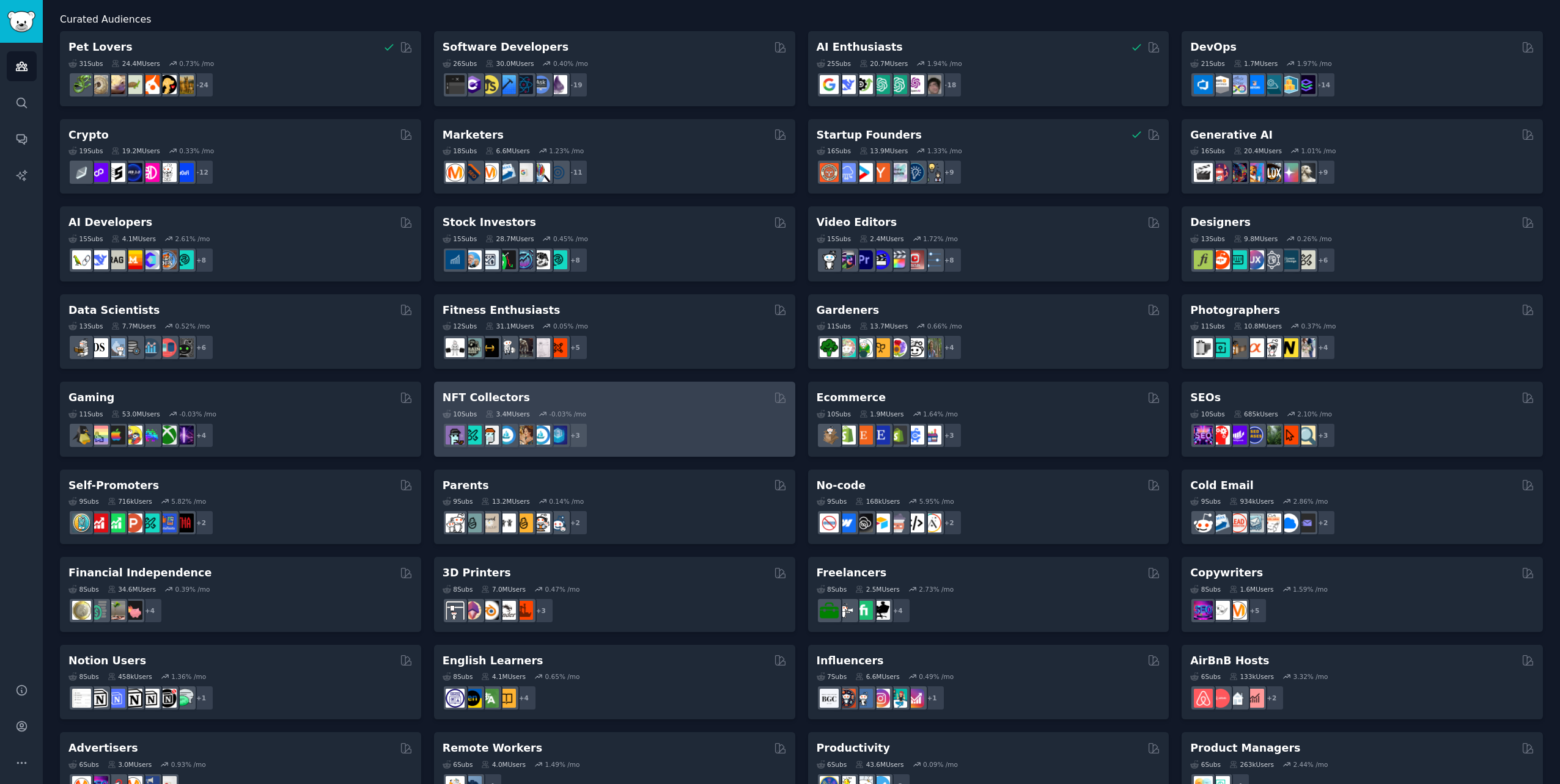
scroll to position [122, 0]
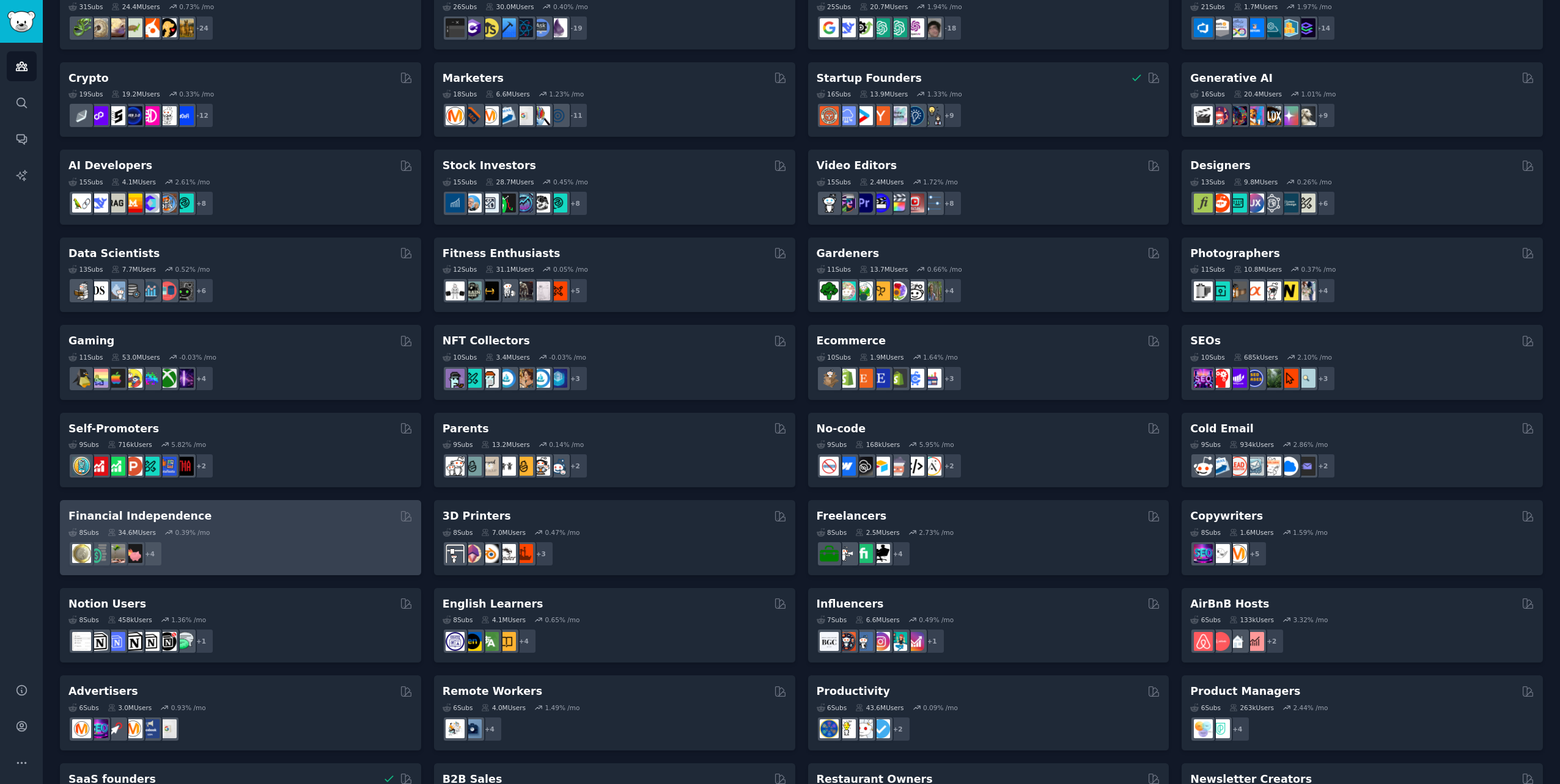
click at [311, 529] on div "8 Sub s 34.6M Users 0.39 % /mo" at bounding box center [240, 533] width 344 height 9
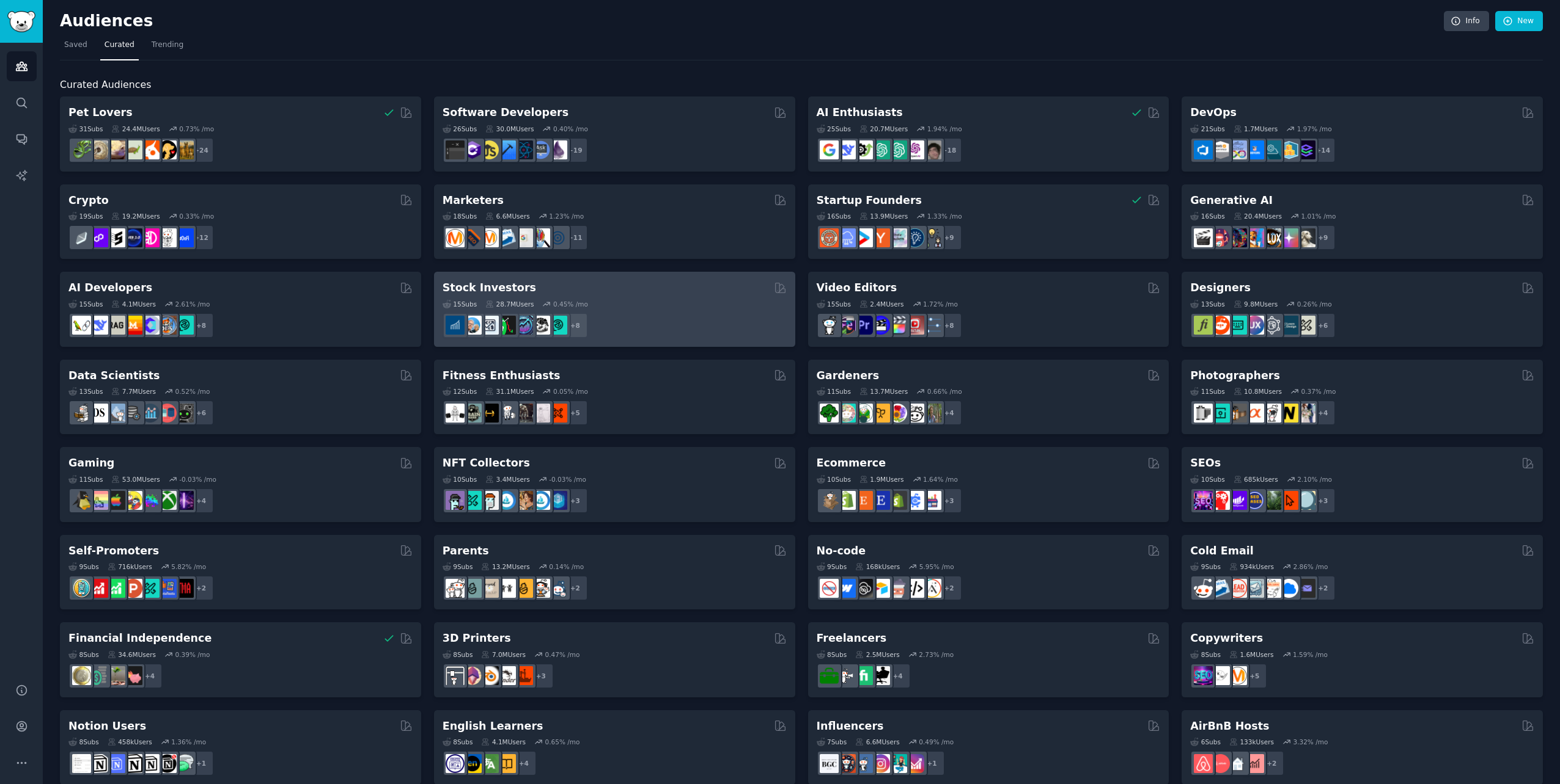
click at [619, 311] on div "15 Sub s 28.7M Users 0.45 % /mo + 8" at bounding box center [614, 318] width 344 height 43
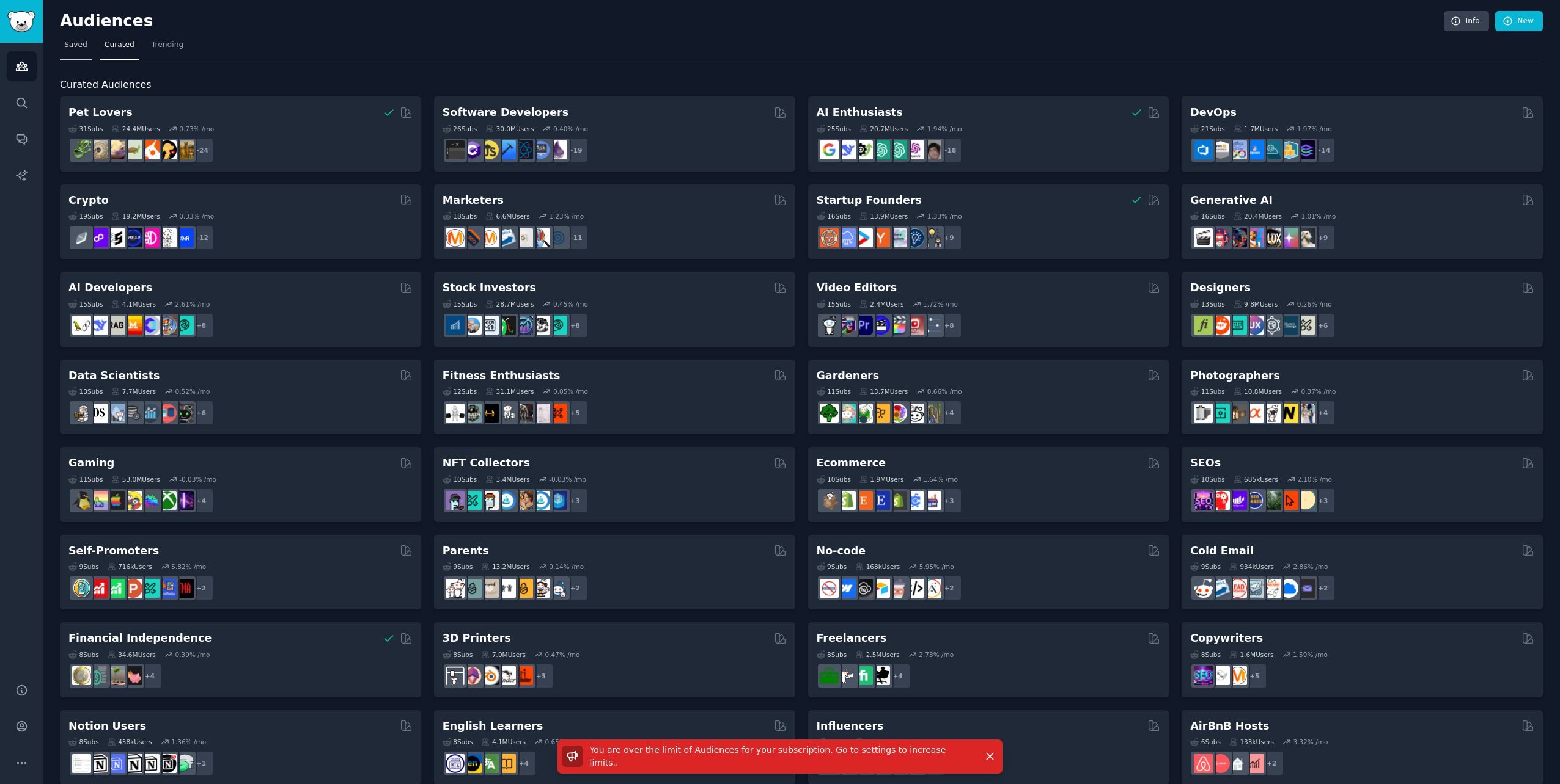
click at [82, 49] on span "Saved" at bounding box center [75, 45] width 23 height 11
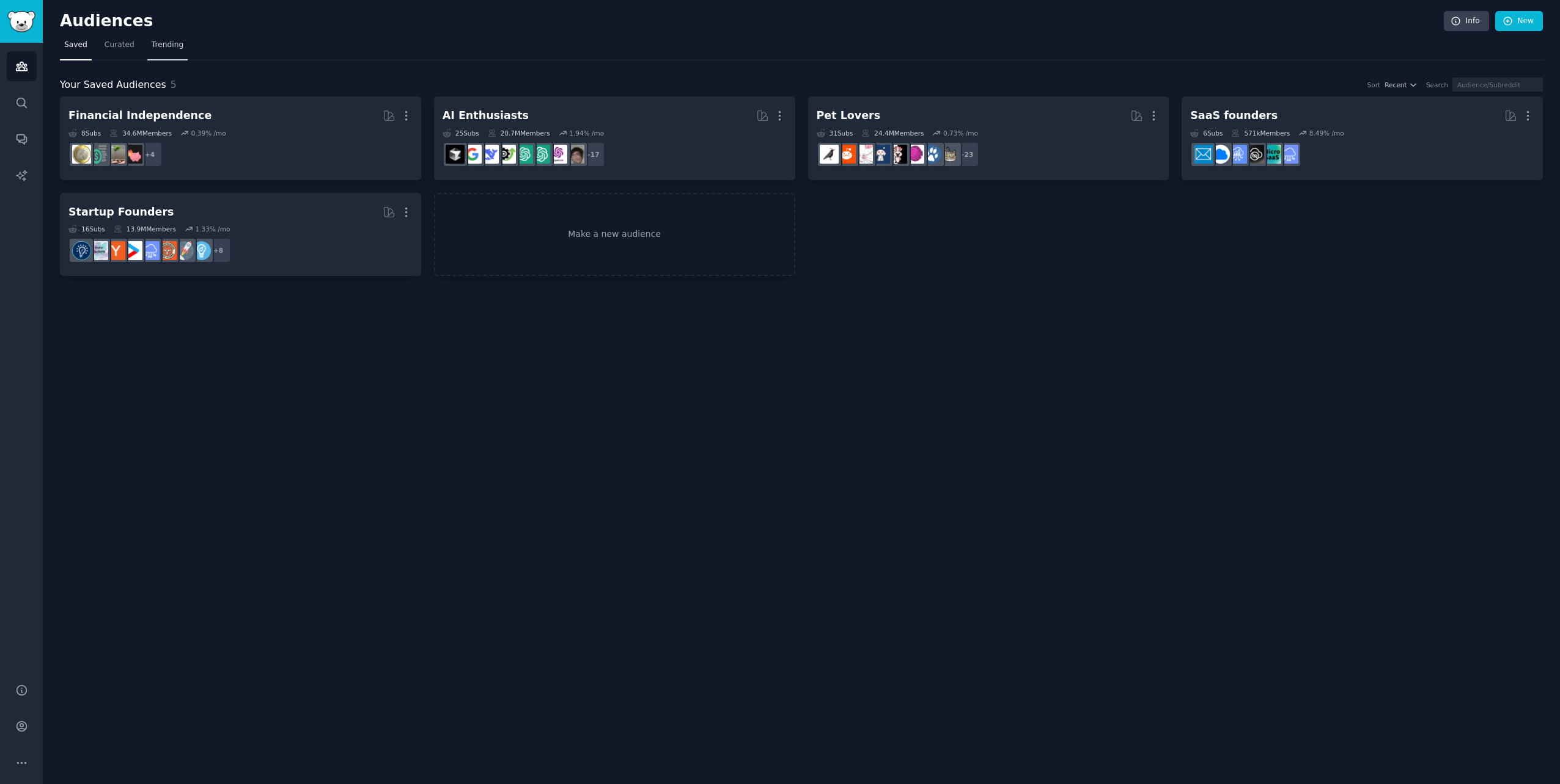
click at [171, 45] on span "Trending" at bounding box center [167, 45] width 31 height 11
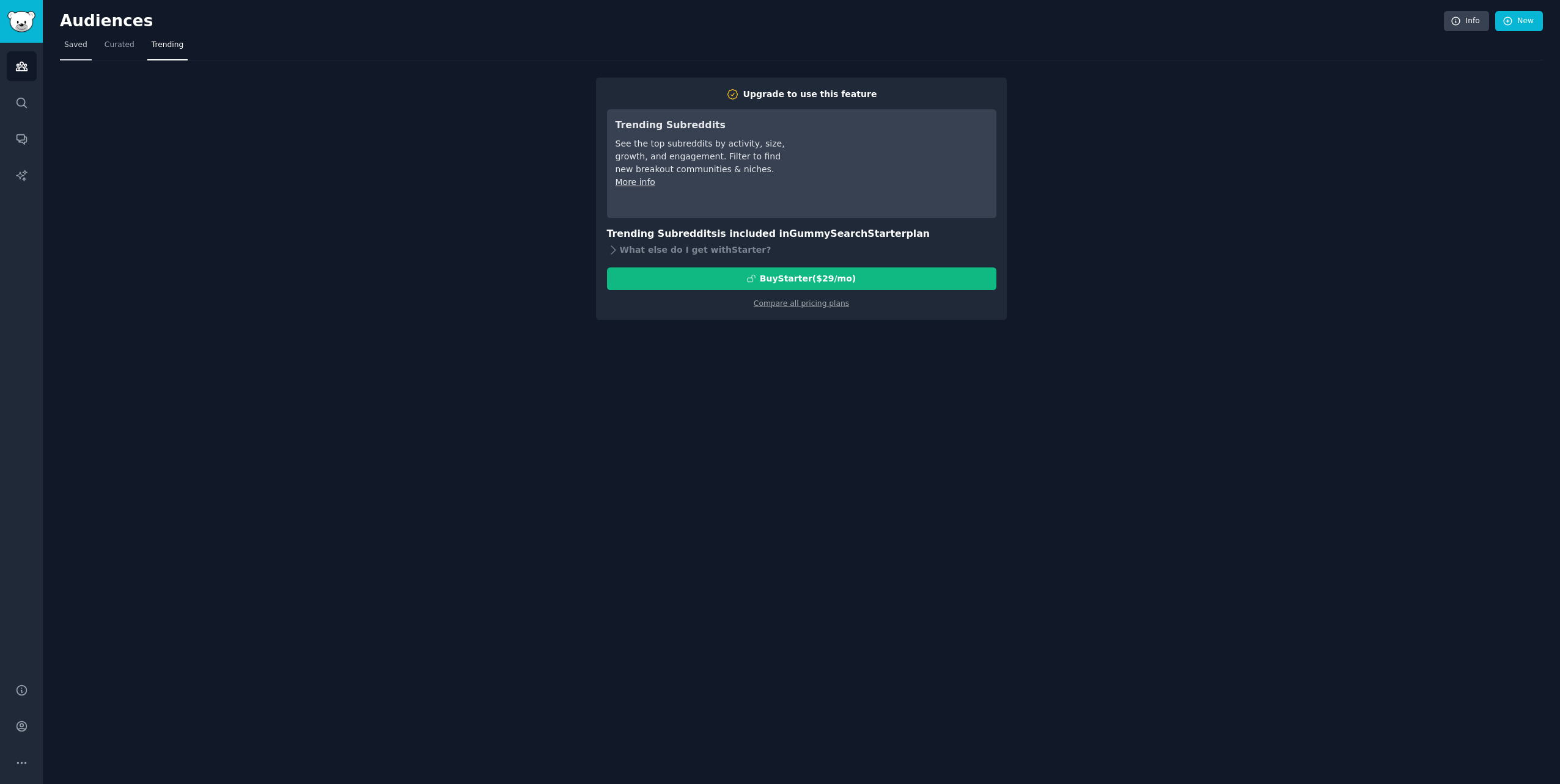
click at [77, 43] on span "Saved" at bounding box center [75, 45] width 23 height 11
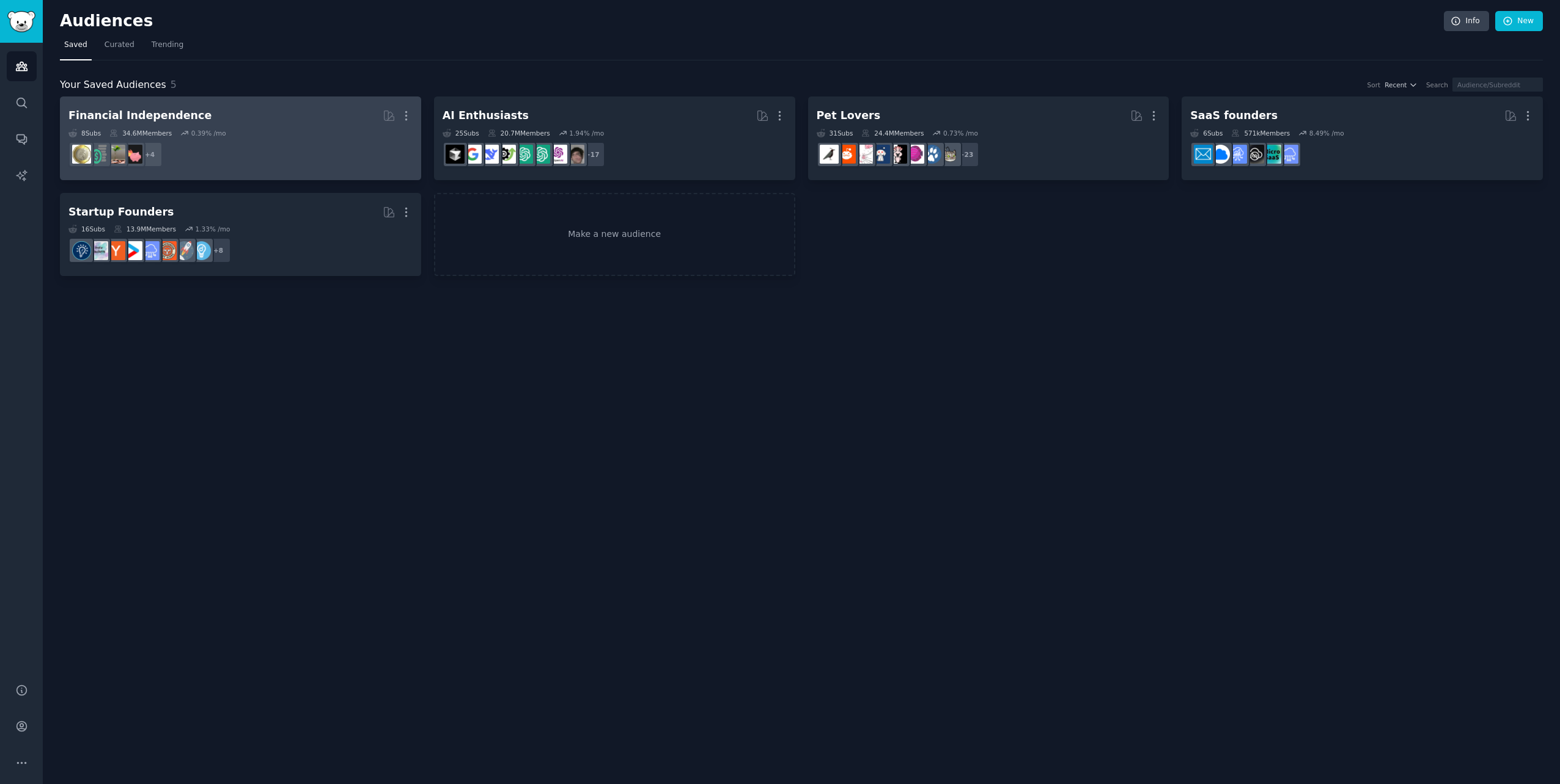
click at [221, 131] on div "8 Sub s 34.6M Members 0.39 % /mo" at bounding box center [240, 134] width 344 height 9
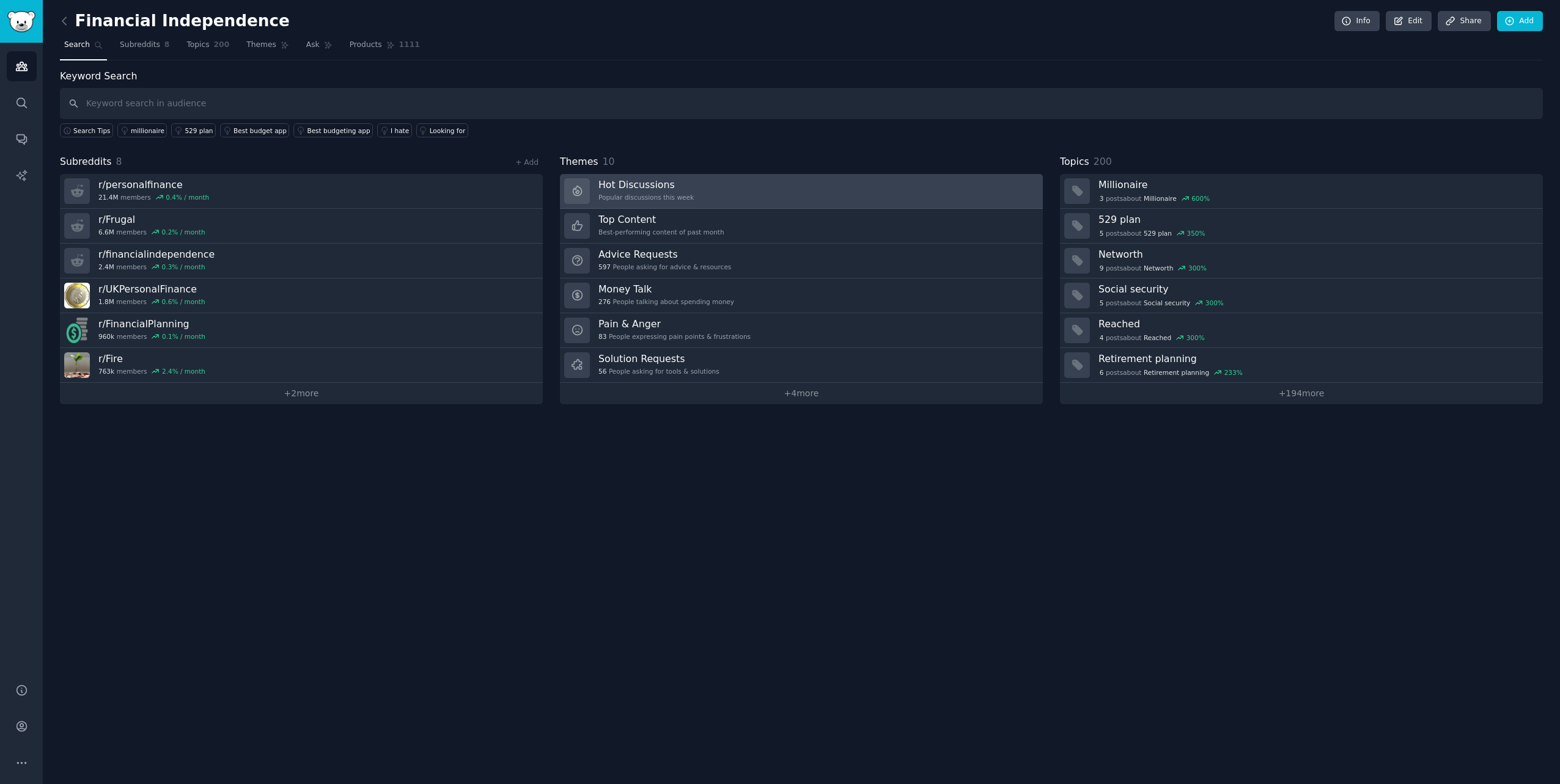
click at [681, 183] on link "Hot Discussions Popular discussions this week" at bounding box center [802, 191] width 483 height 35
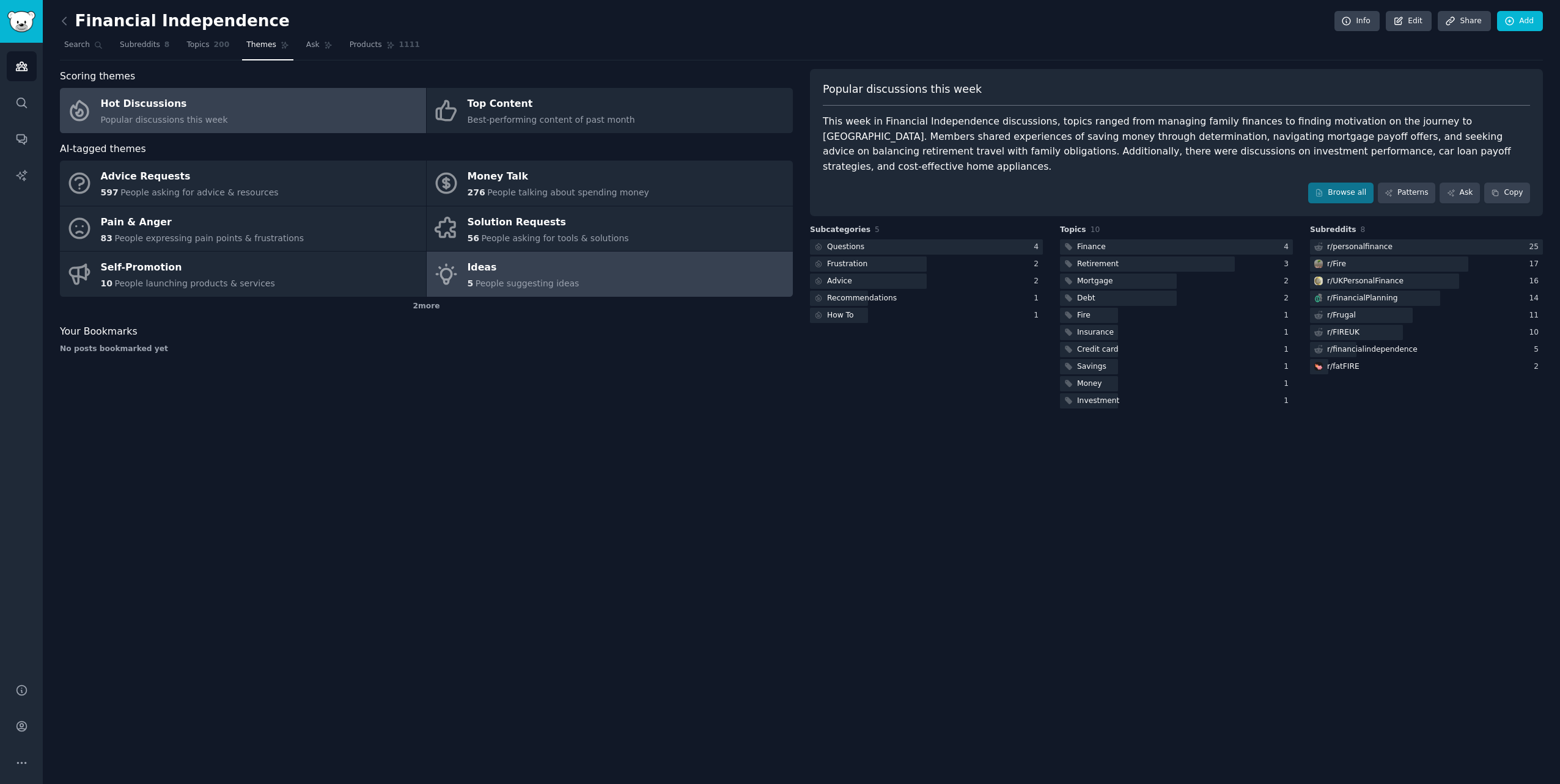
click at [569, 282] on link "Ideas 5 People suggesting ideas" at bounding box center [609, 274] width 366 height 45
